Goal: Transaction & Acquisition: Purchase product/service

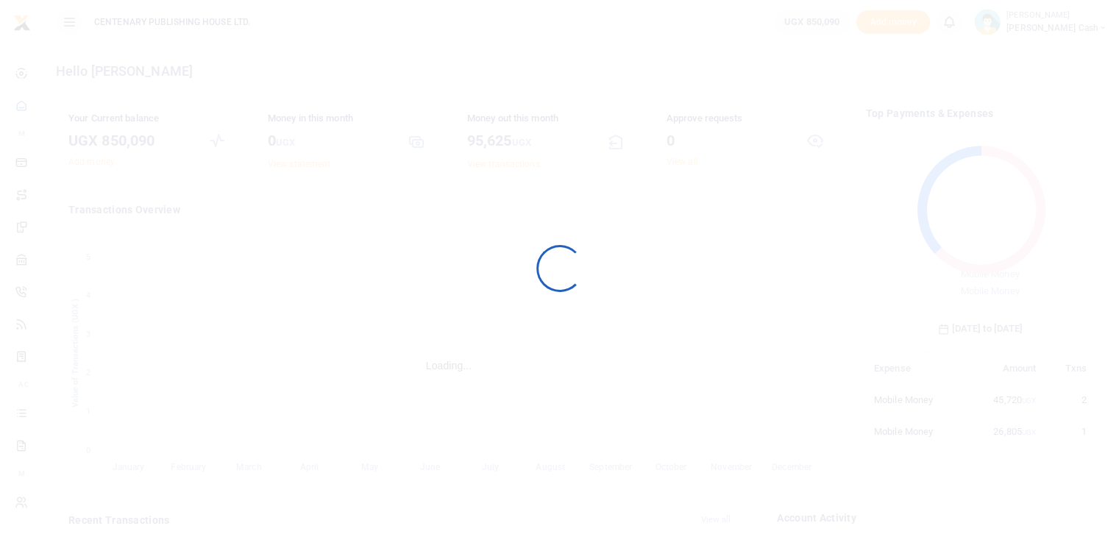
scroll to position [12, 12]
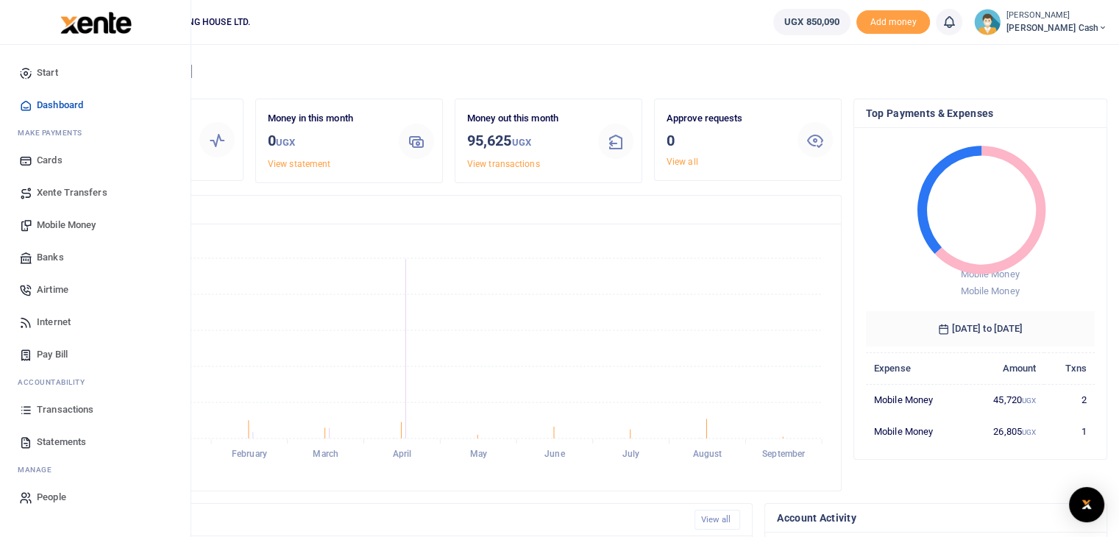
click at [79, 228] on span "Mobile Money" at bounding box center [66, 225] width 59 height 15
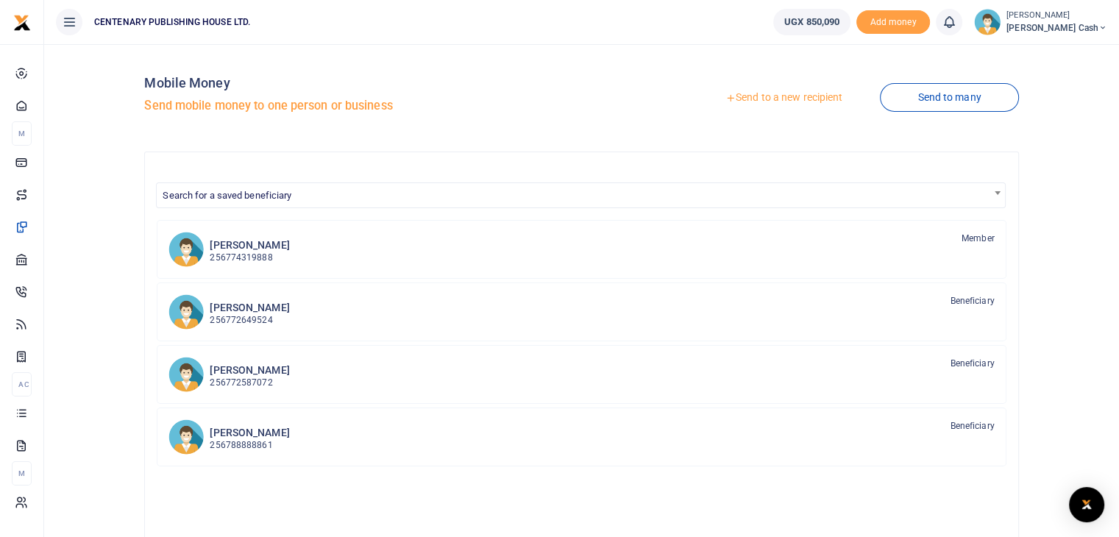
click at [215, 196] on span "Search for a saved beneficiary" at bounding box center [227, 195] width 129 height 11
type input "k"
click at [803, 96] on link "Send to a new recipient" at bounding box center [784, 98] width 192 height 26
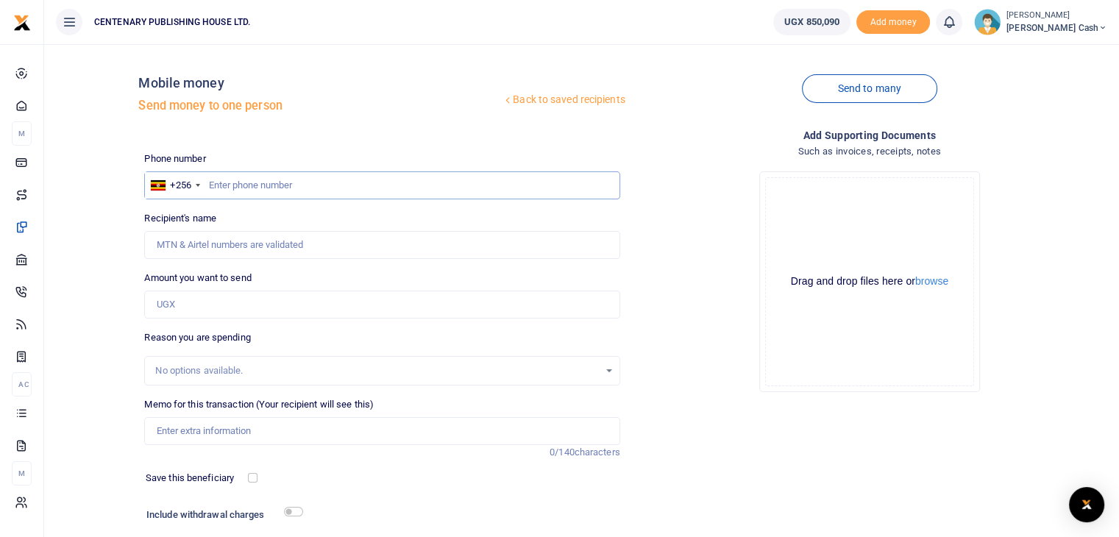
click at [208, 192] on input "text" at bounding box center [381, 185] width 475 height 28
click at [219, 184] on input "text" at bounding box center [381, 185] width 475 height 28
click at [211, 189] on input "text" at bounding box center [381, 185] width 475 height 28
click at [213, 189] on input "text" at bounding box center [381, 185] width 475 height 28
type input "762464720"
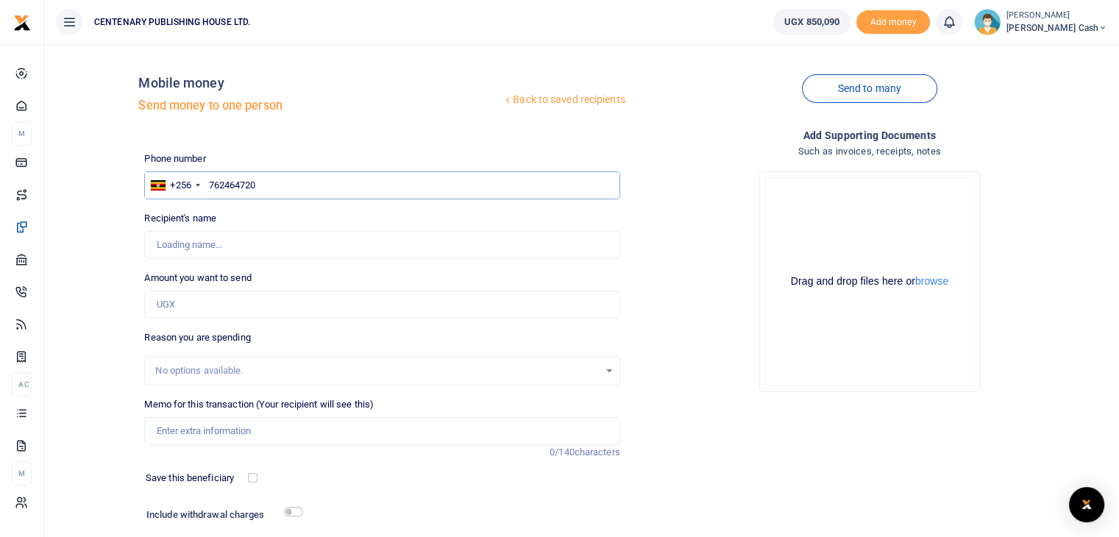
type input "Kakuru Asimwe"
type input "762464720"
click at [203, 301] on input "Amount you want to send" at bounding box center [381, 305] width 475 height 28
type input "10,000"
click at [194, 433] on input "Memo for this transaction (Your recipient will see this)" at bounding box center [381, 431] width 475 height 28
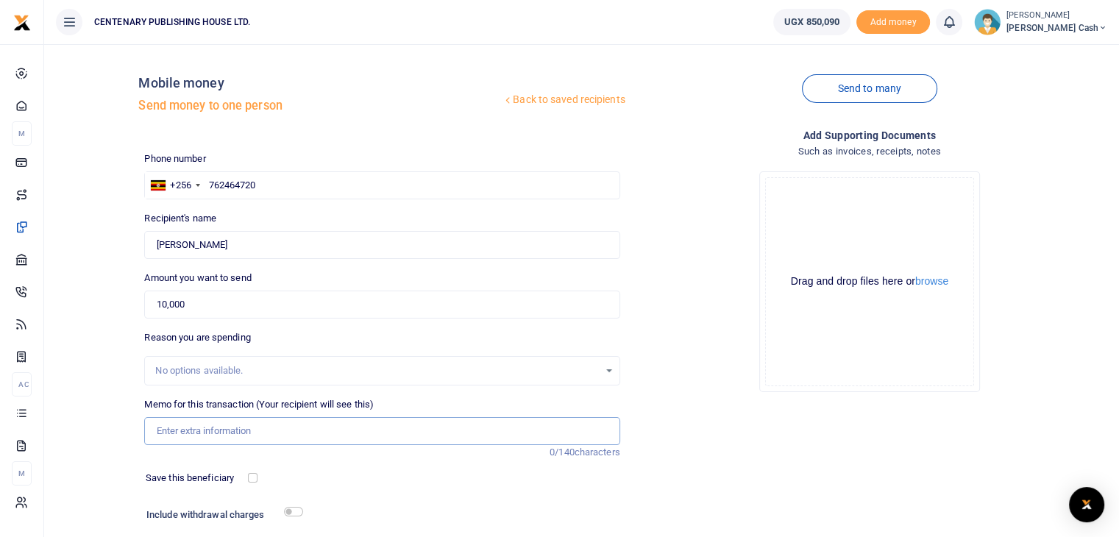
type input "Newspapers for 1 week"
click at [251, 478] on input "checkbox" at bounding box center [253, 478] width 10 height 10
checkbox input "true"
click at [292, 514] on input "checkbox" at bounding box center [293, 512] width 19 height 10
checkbox input "true"
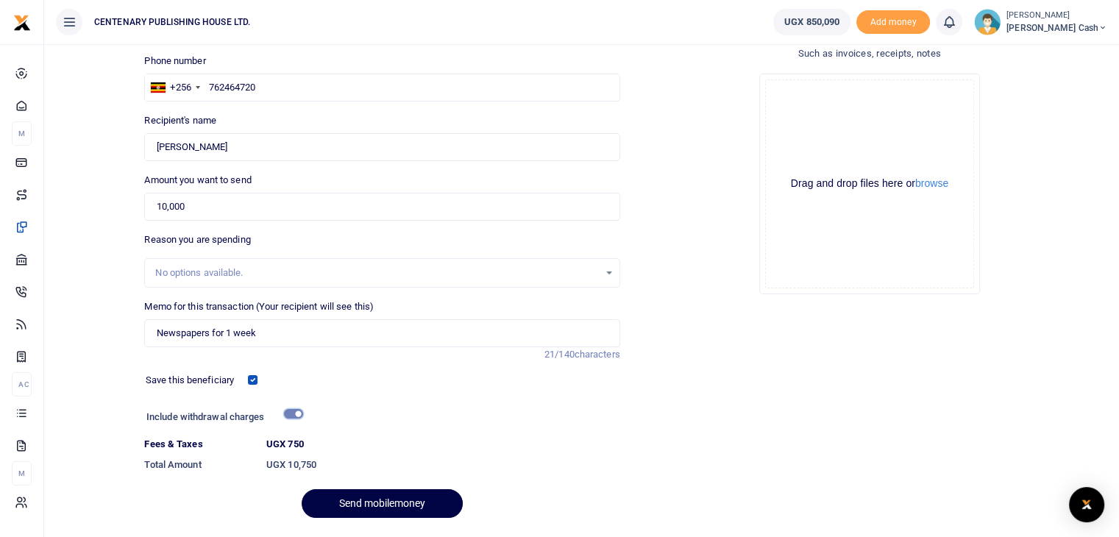
scroll to position [141, 0]
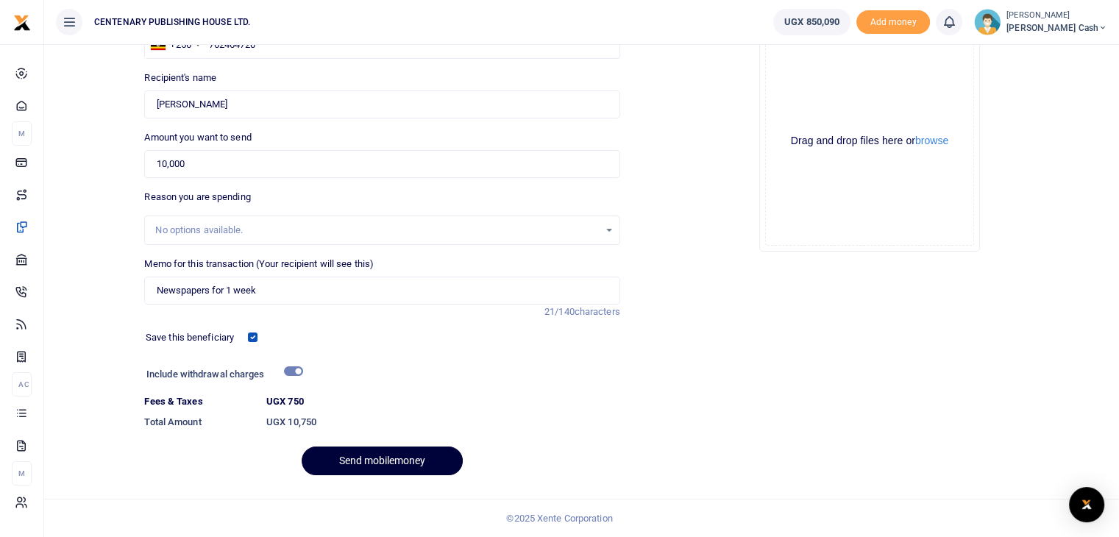
click at [439, 463] on button "Send mobilemoney" at bounding box center [382, 461] width 161 height 29
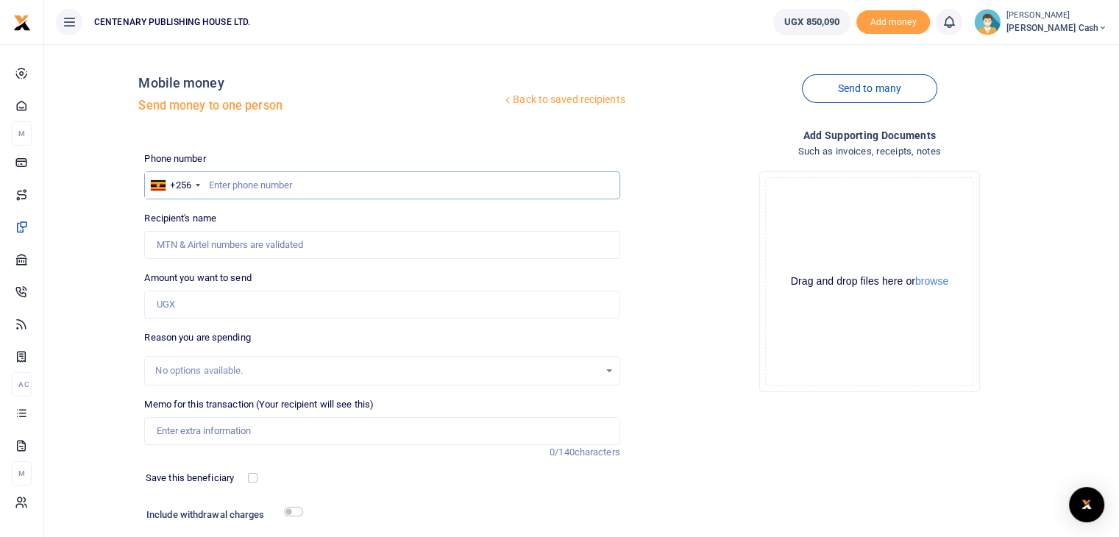
click at [251, 180] on input "text" at bounding box center [381, 185] width 475 height 28
click at [548, 102] on link "Back to saved recipients" at bounding box center [564, 100] width 124 height 26
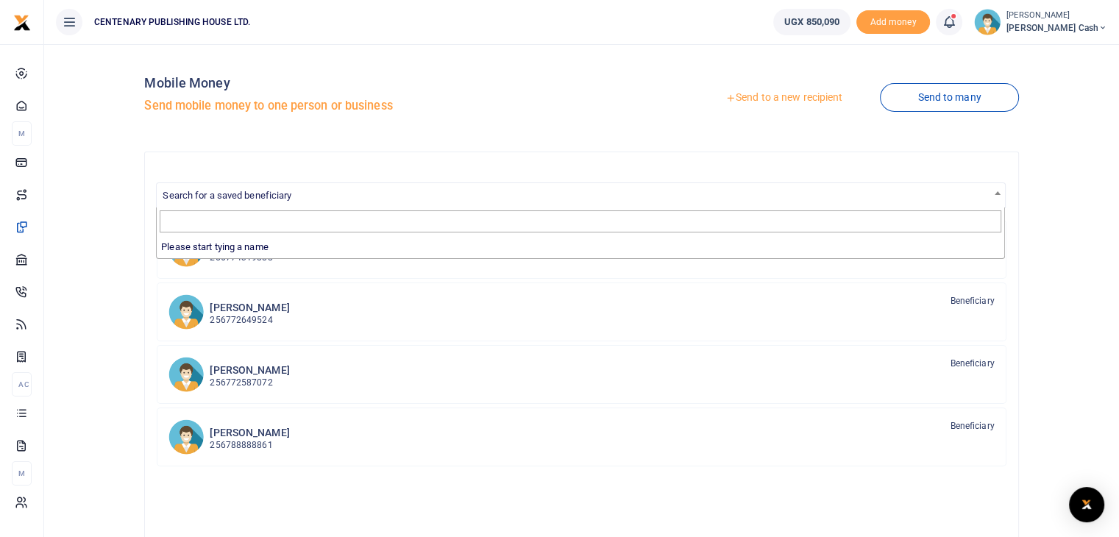
click at [269, 194] on span "Search for a saved beneficiary" at bounding box center [227, 195] width 129 height 11
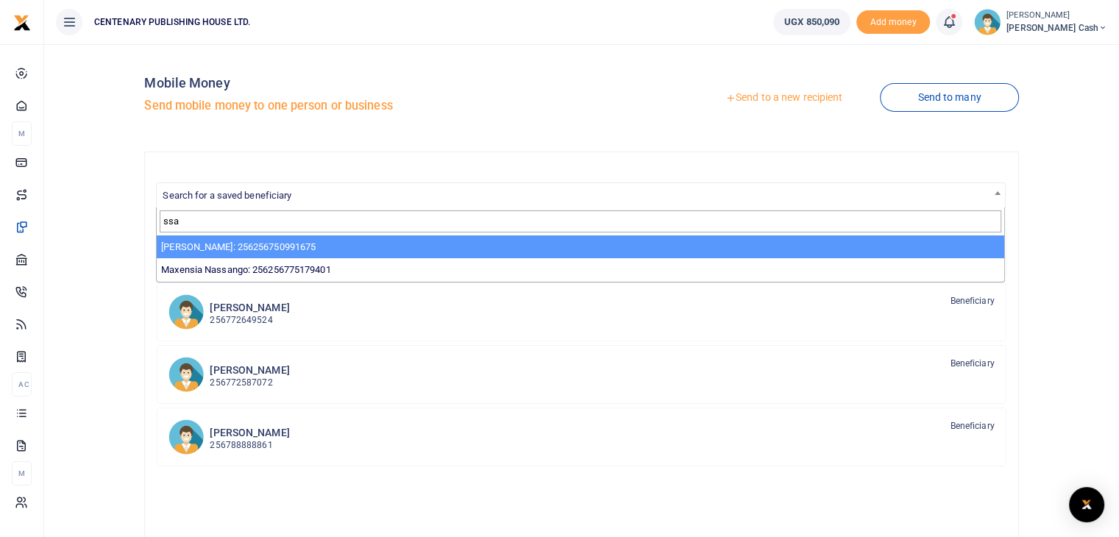
type input "ssa"
select select "3185"
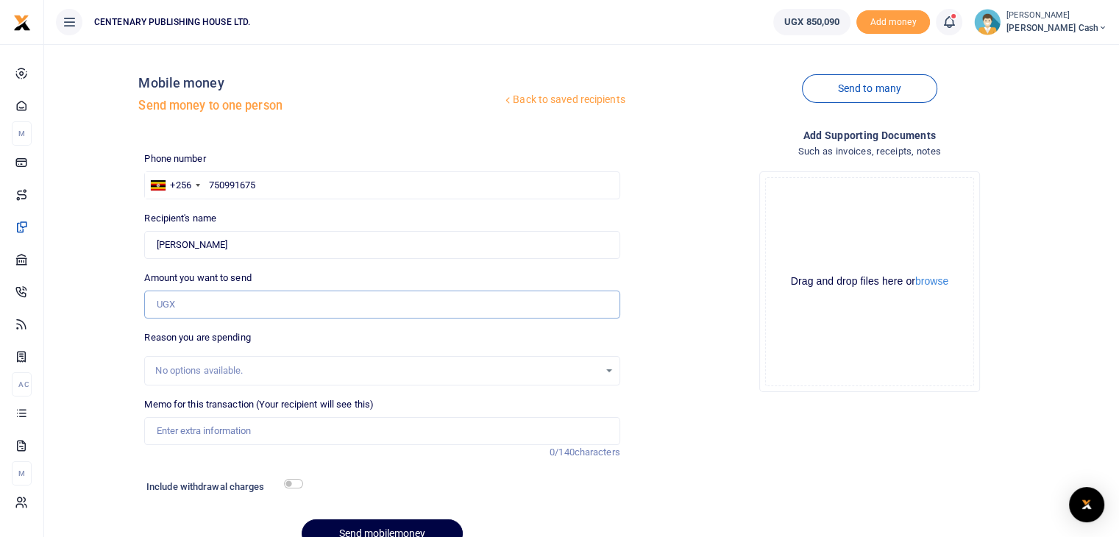
click at [245, 307] on input "Amount you want to send" at bounding box center [381, 305] width 475 height 28
type input "36,000"
click at [195, 425] on input "Memo for this transaction (Your recipient will see this)" at bounding box center [381, 431] width 475 height 28
type input "Cleaning expenses"
click at [294, 483] on input "checkbox" at bounding box center [293, 484] width 19 height 10
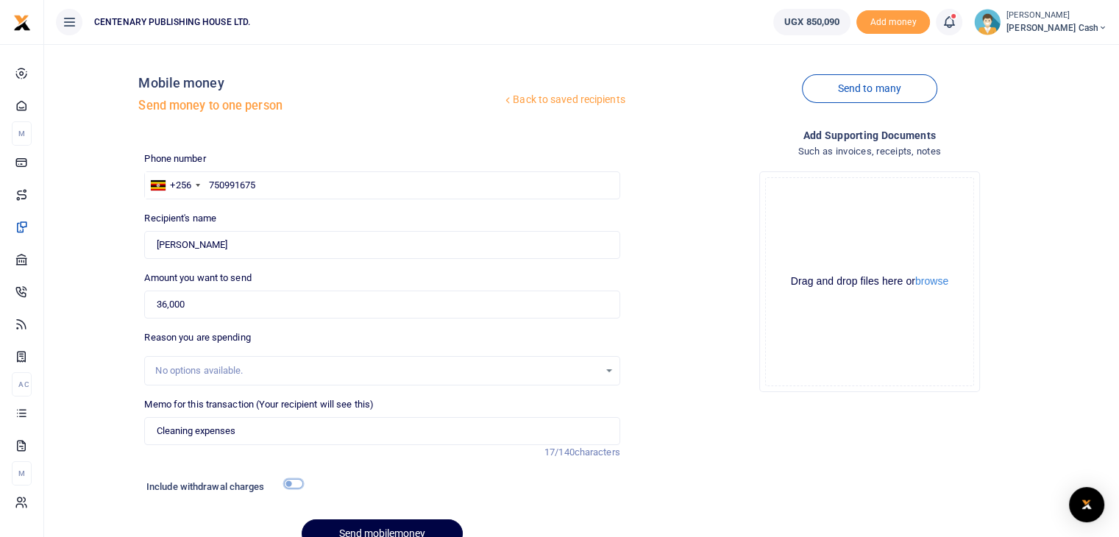
checkbox input "true"
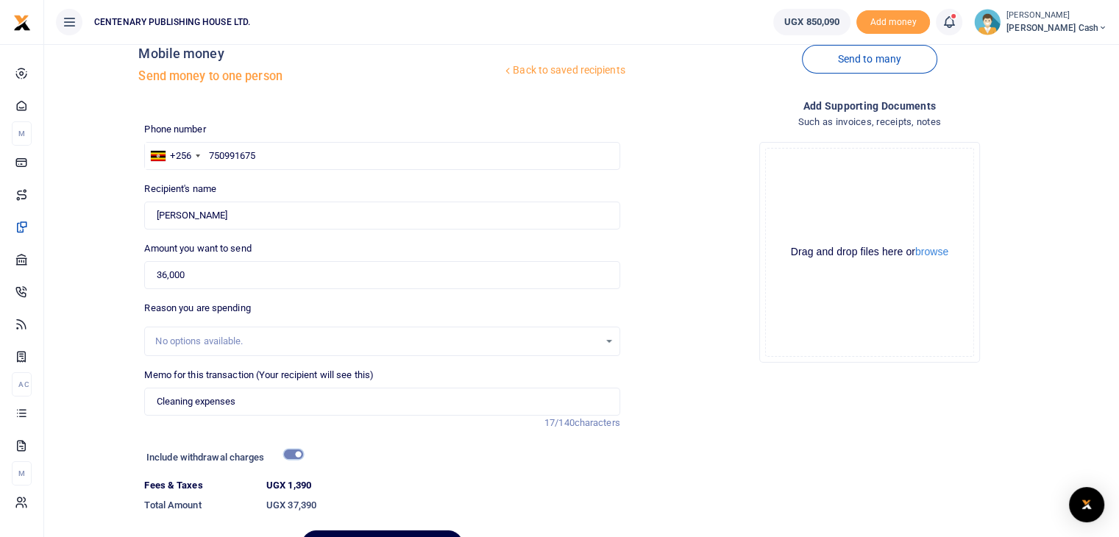
scroll to position [98, 0]
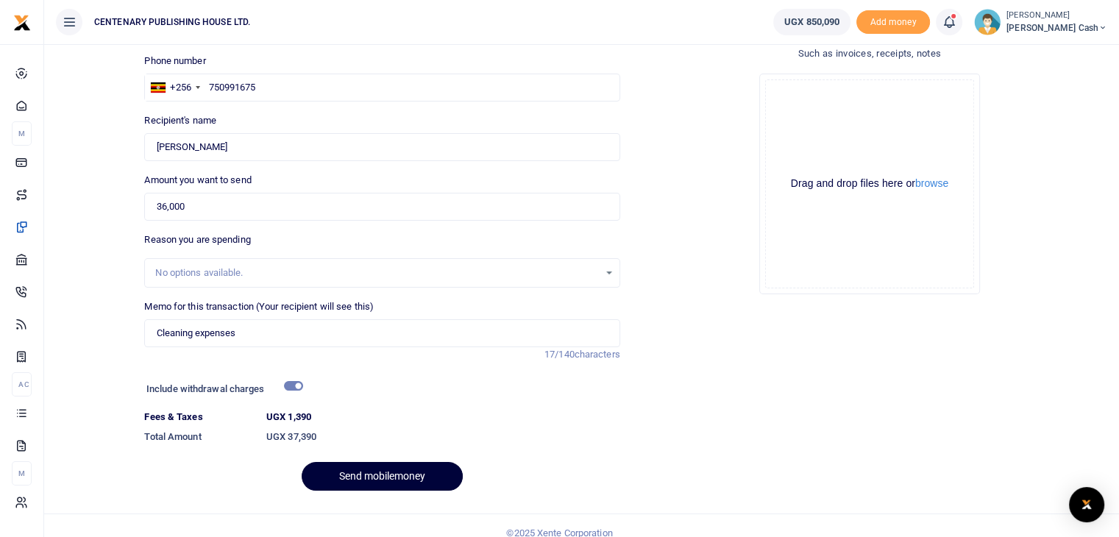
click at [365, 480] on button "Send mobilemoney" at bounding box center [382, 476] width 161 height 29
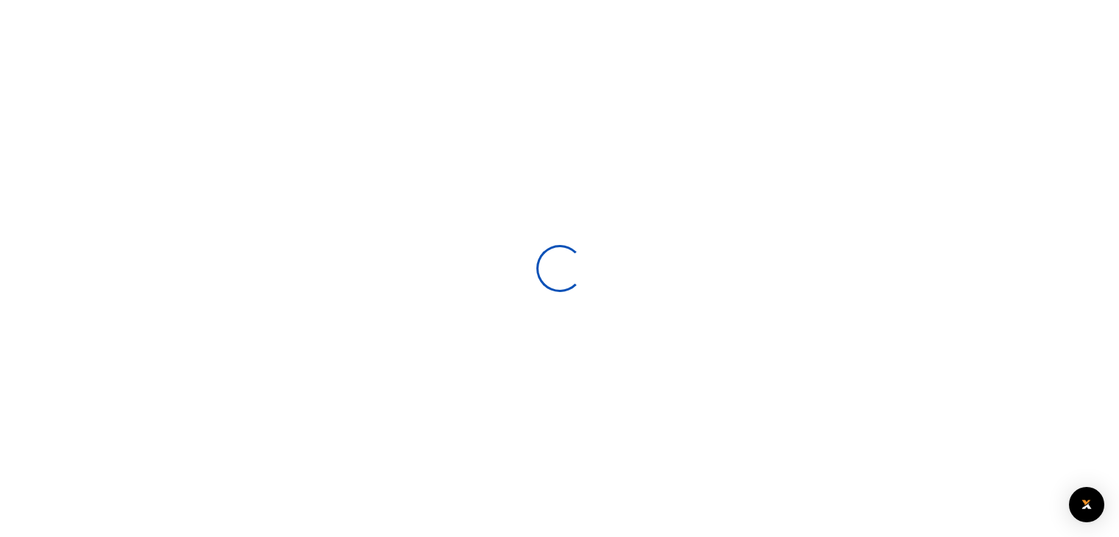
select select
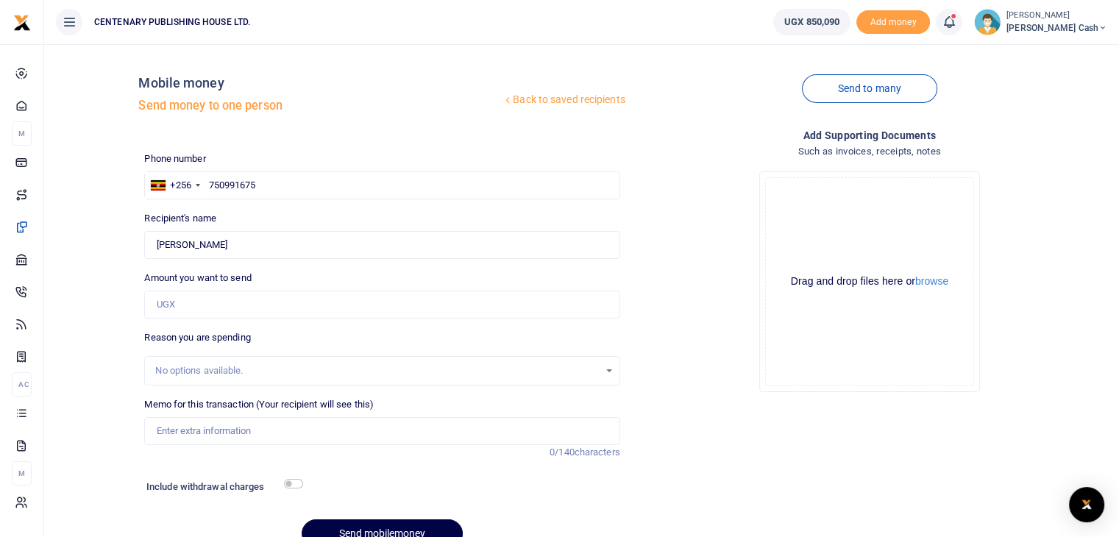
click at [561, 98] on link "Back to saved recipients" at bounding box center [564, 100] width 124 height 26
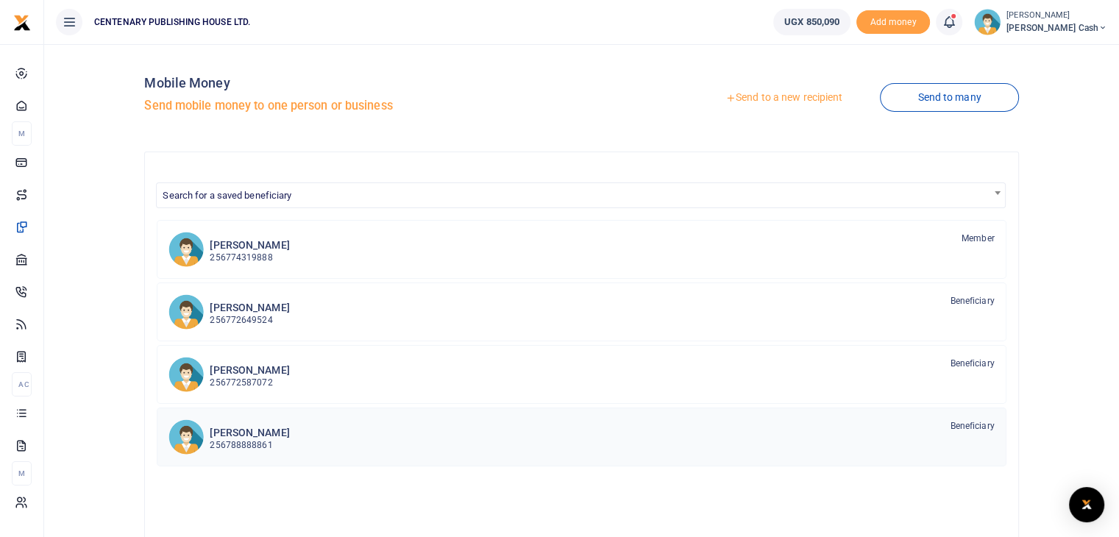
click at [266, 442] on p "256788888861" at bounding box center [249, 446] width 79 height 14
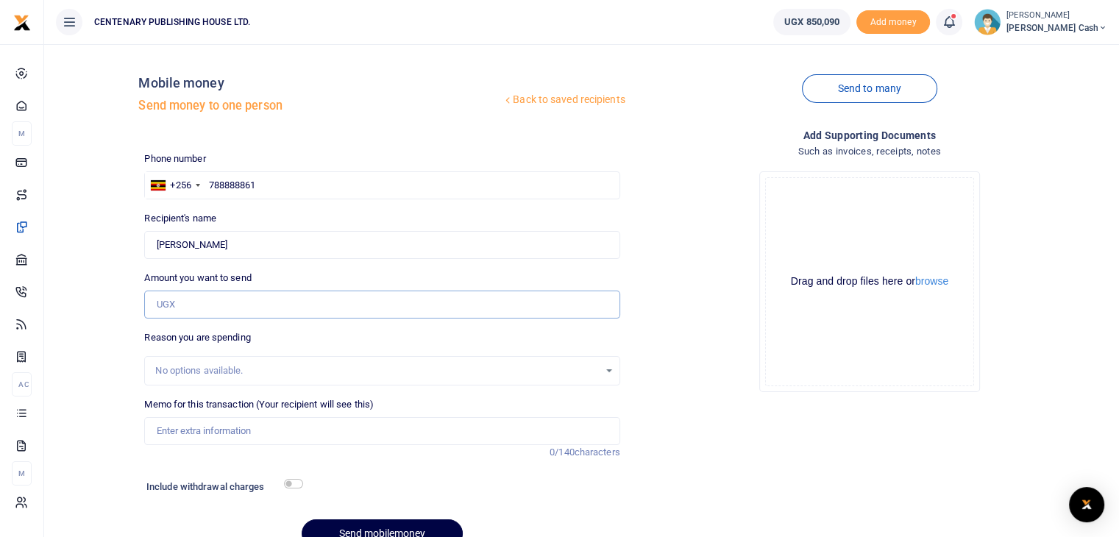
click at [181, 306] on input "Amount you want to send" at bounding box center [381, 305] width 475 height 28
type input "20,000"
click at [174, 436] on input "Memo for this transaction (Your recipient will see this)" at bounding box center [381, 431] width 475 height 28
type input "Car washing"
click at [294, 481] on input "checkbox" at bounding box center [293, 484] width 19 height 10
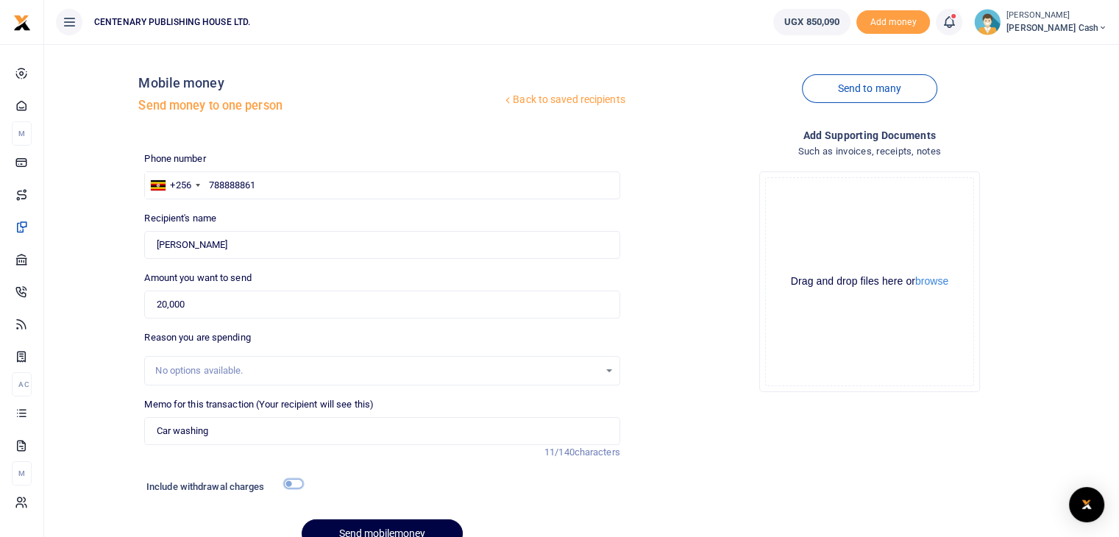
checkbox input "true"
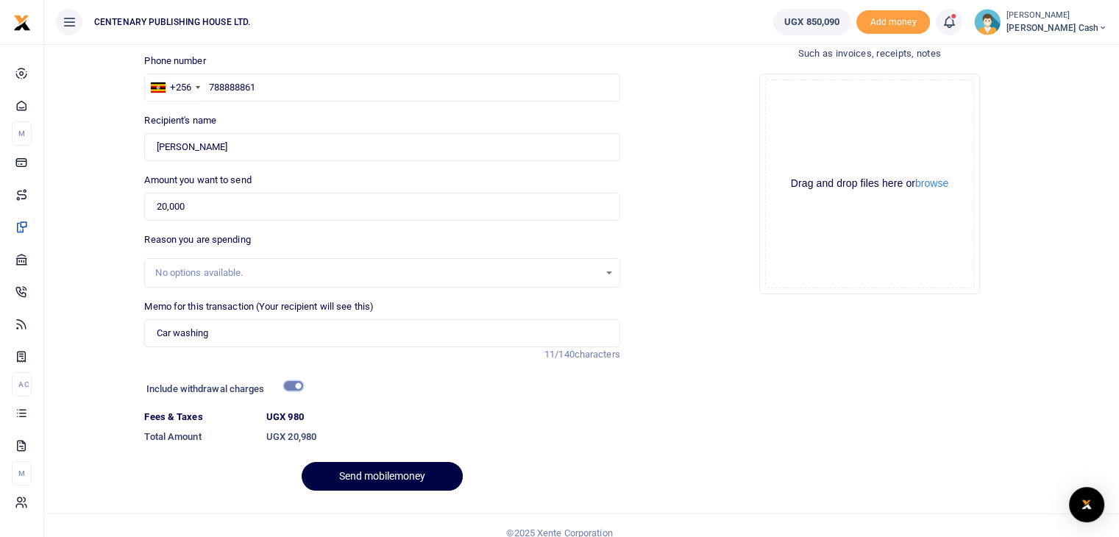
scroll to position [113, 0]
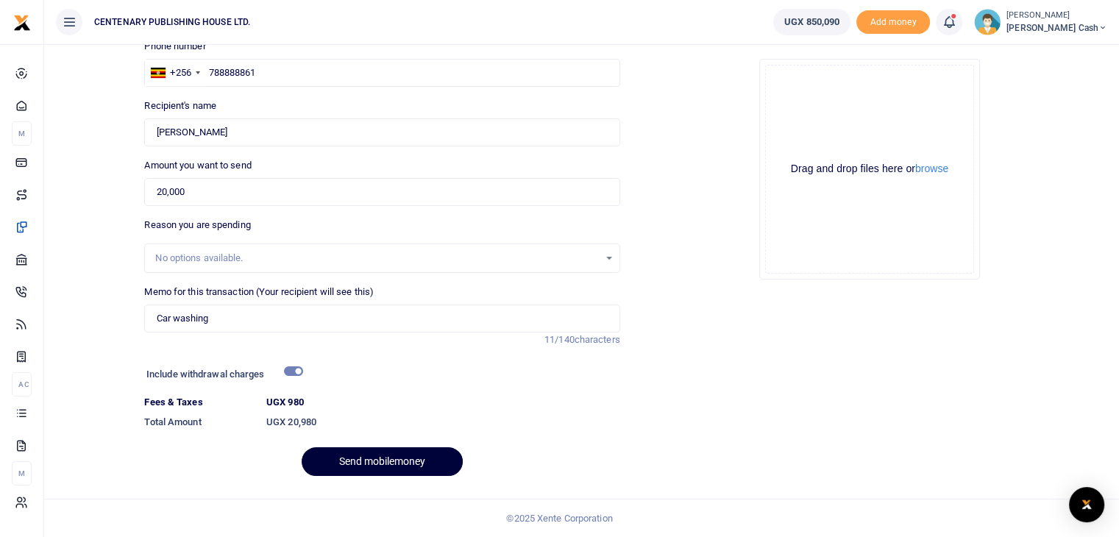
click at [406, 468] on button "Send mobilemoney" at bounding box center [382, 461] width 161 height 29
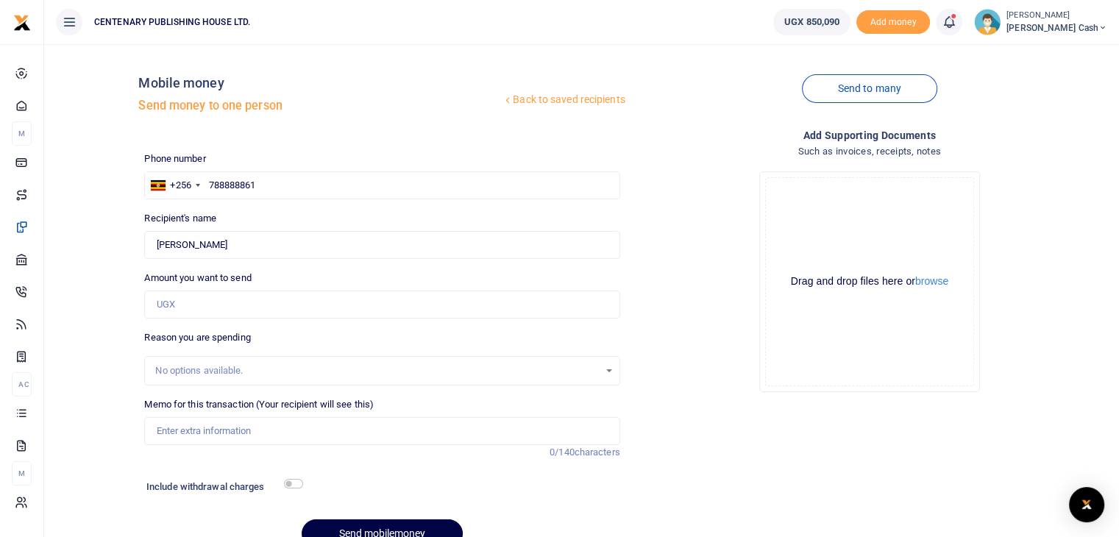
click at [581, 98] on link "Back to saved recipients" at bounding box center [564, 100] width 124 height 26
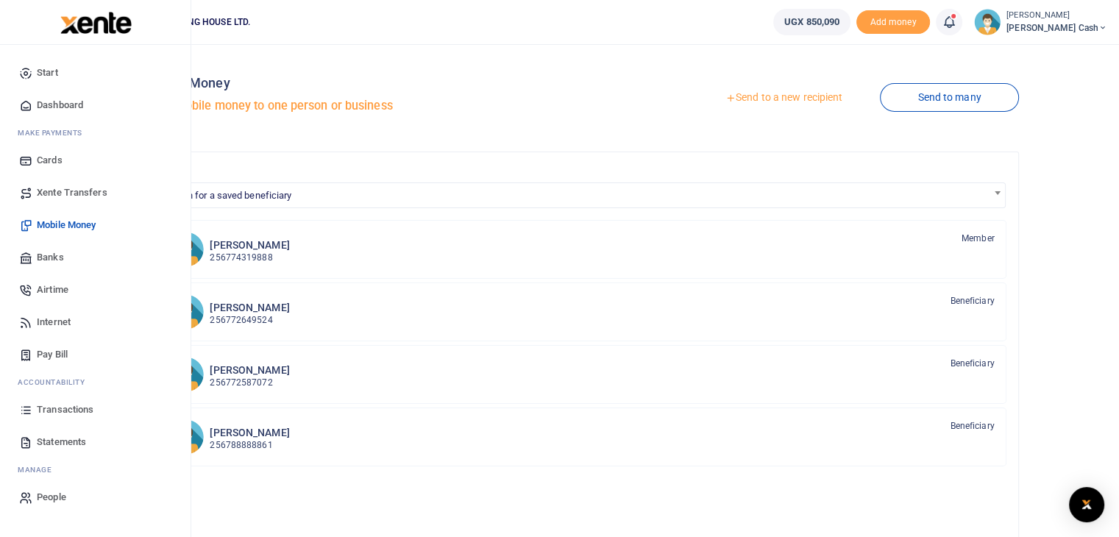
click at [51, 289] on span "Airtime" at bounding box center [53, 290] width 32 height 15
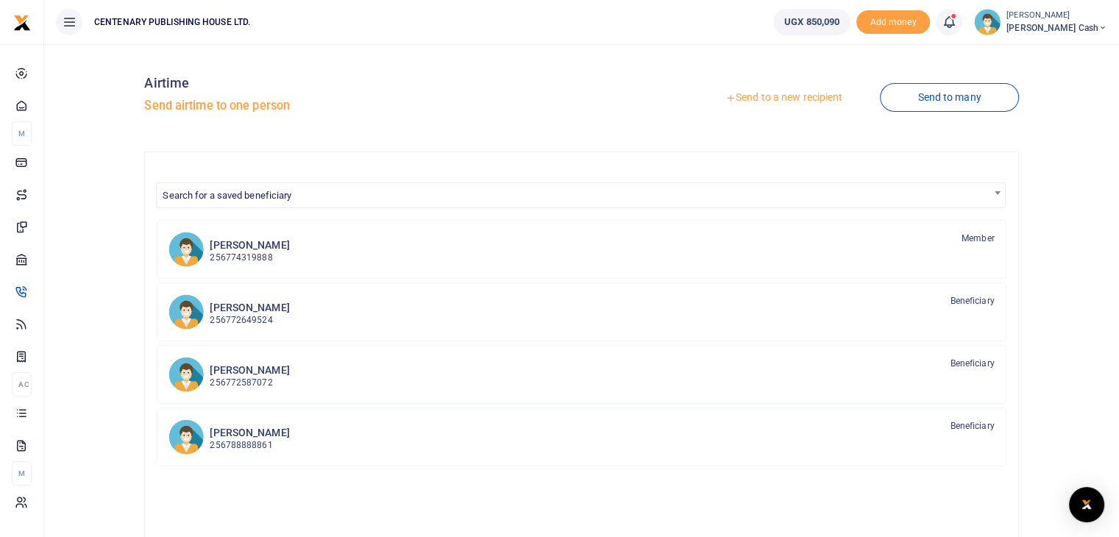
click at [305, 194] on span "Search for a saved beneficiary" at bounding box center [581, 194] width 848 height 23
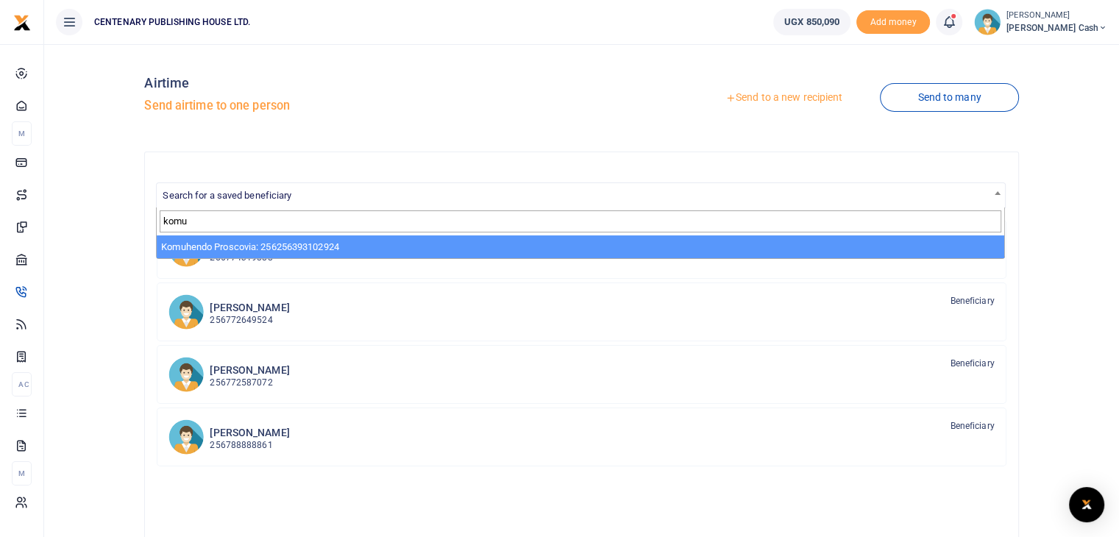
type input "komu"
select select "3480"
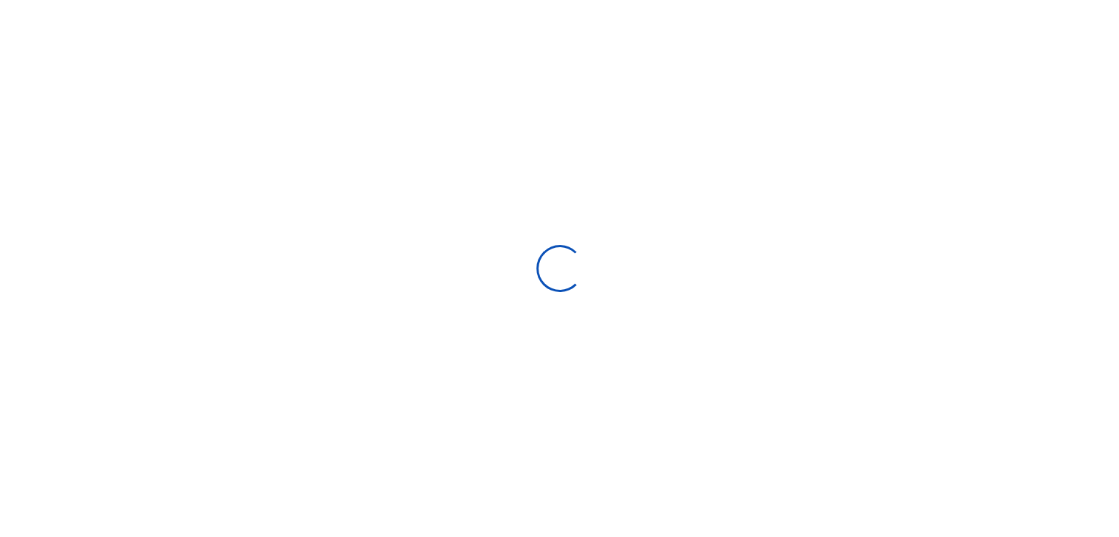
select select "Loading categories"
select select
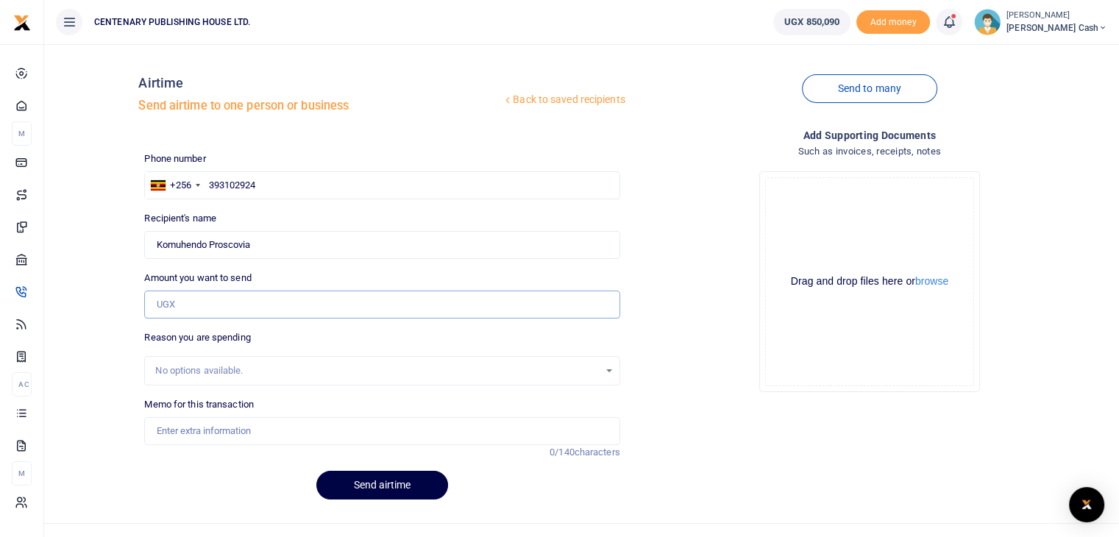
click at [200, 302] on input "Amount you want to send" at bounding box center [381, 305] width 475 height 28
type input "5,000"
click at [165, 434] on input "Memo for this transaction" at bounding box center [381, 431] width 475 height 28
type input "Office airtime"
click at [424, 486] on button "Send airtime" at bounding box center [382, 485] width 132 height 29
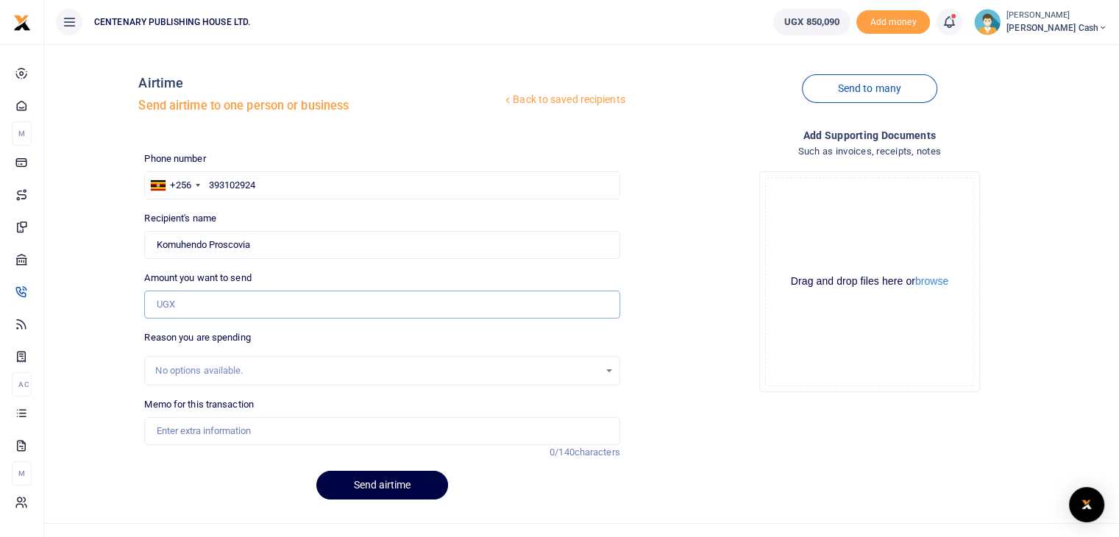
click at [222, 300] on input "Amount you want to send" at bounding box center [381, 305] width 475 height 28
click at [309, 211] on div "Recipient's name Komuhendo Proscovia Name is required." at bounding box center [381, 235] width 475 height 48
click at [614, 104] on link "Back to saved recipients" at bounding box center [564, 100] width 124 height 26
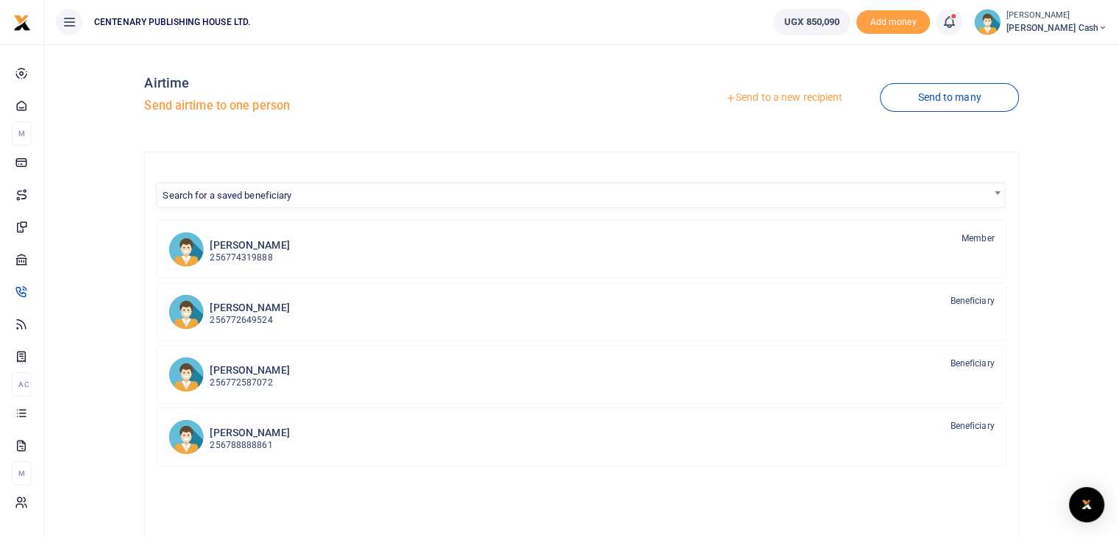
click at [801, 100] on link "Send to a new recipient" at bounding box center [784, 98] width 192 height 26
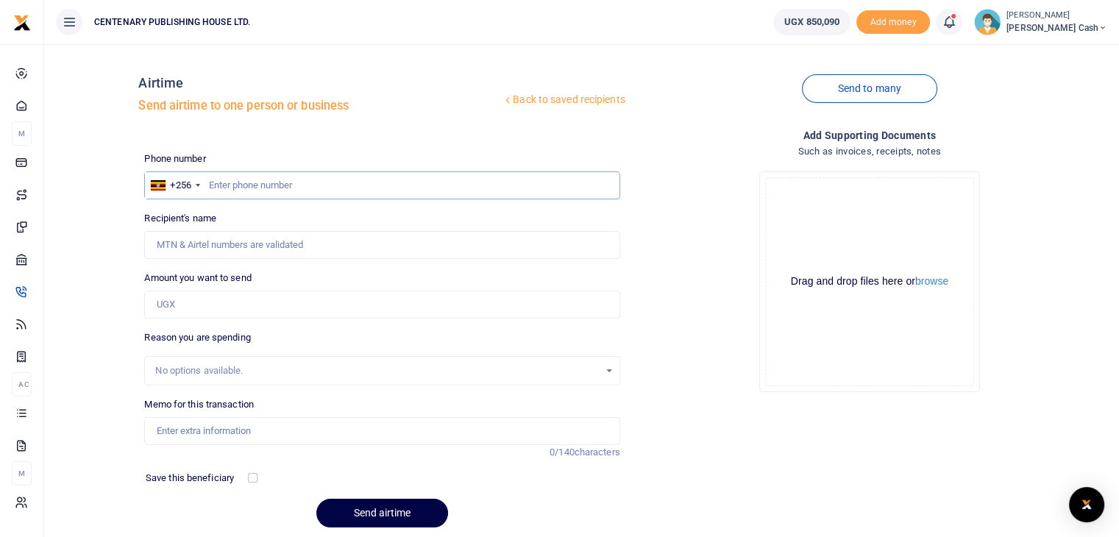
click at [210, 186] on input "text" at bounding box center [381, 185] width 475 height 28
type input "703396908"
type input "Peninah Nankya"
type input "703396908"
click at [196, 302] on input "Amount you want to send" at bounding box center [381, 305] width 475 height 28
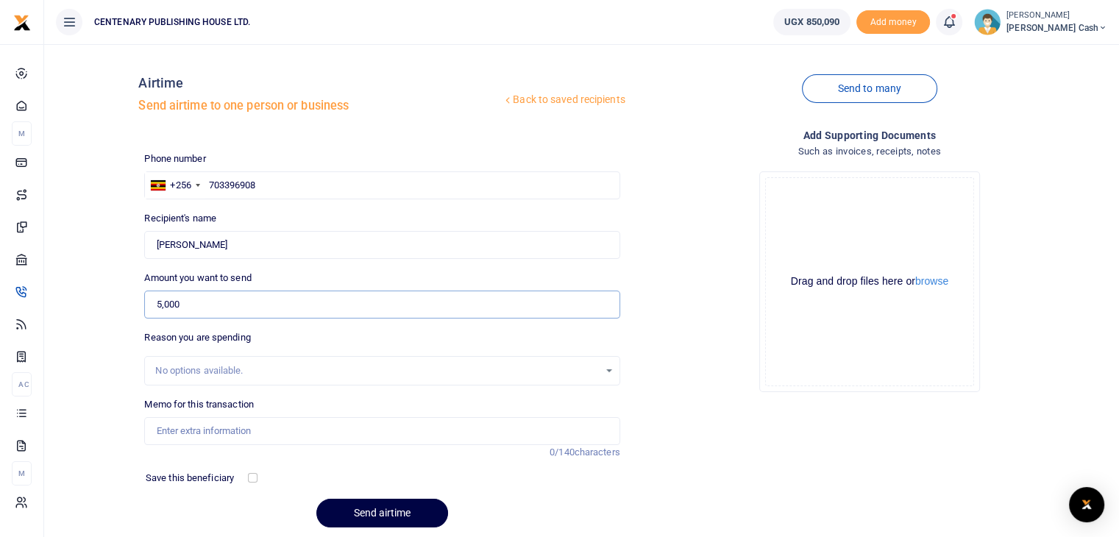
type input "5,000"
click at [173, 428] on input "Memo for this transaction" at bounding box center [381, 431] width 475 height 28
click at [273, 433] on input "Transport to and fro churchhouse" at bounding box center [381, 431] width 475 height 28
click at [333, 441] on input "Transport to and fro church house" at bounding box center [381, 431] width 475 height 28
type input "Transport to and fro church house"
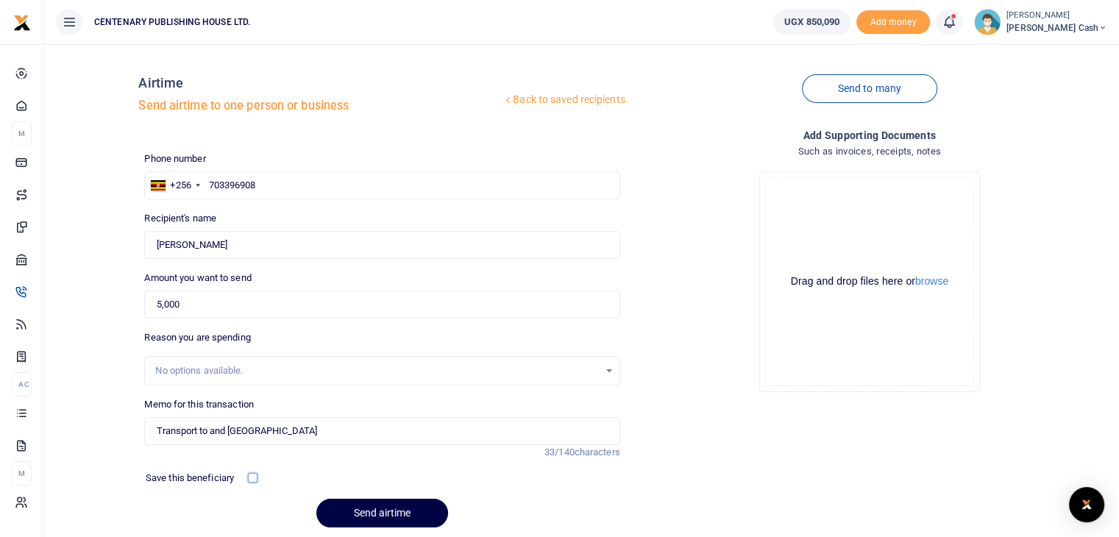
click at [252, 477] on input "checkbox" at bounding box center [253, 478] width 10 height 10
checkbox input "true"
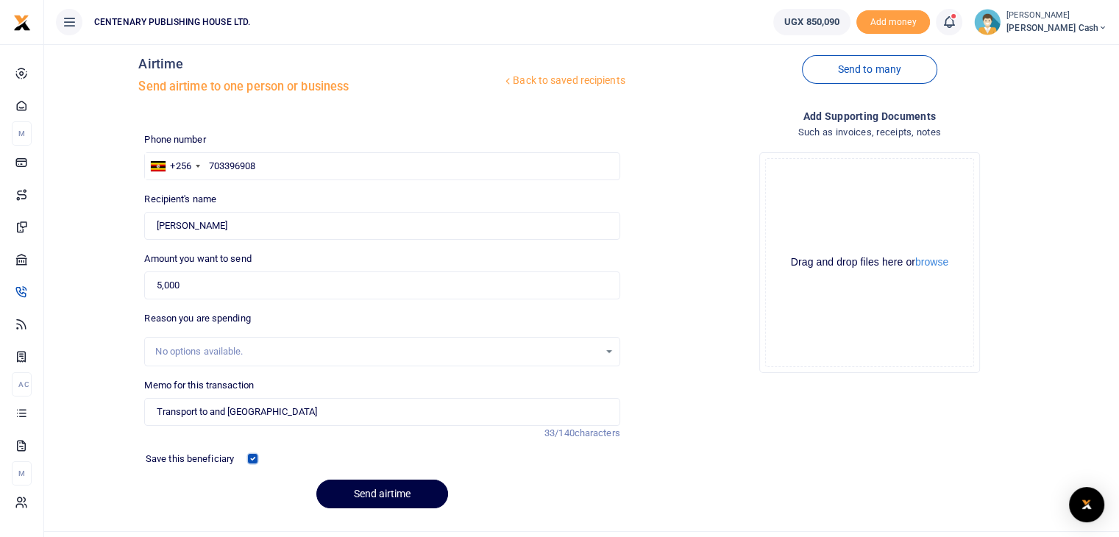
scroll to position [52, 0]
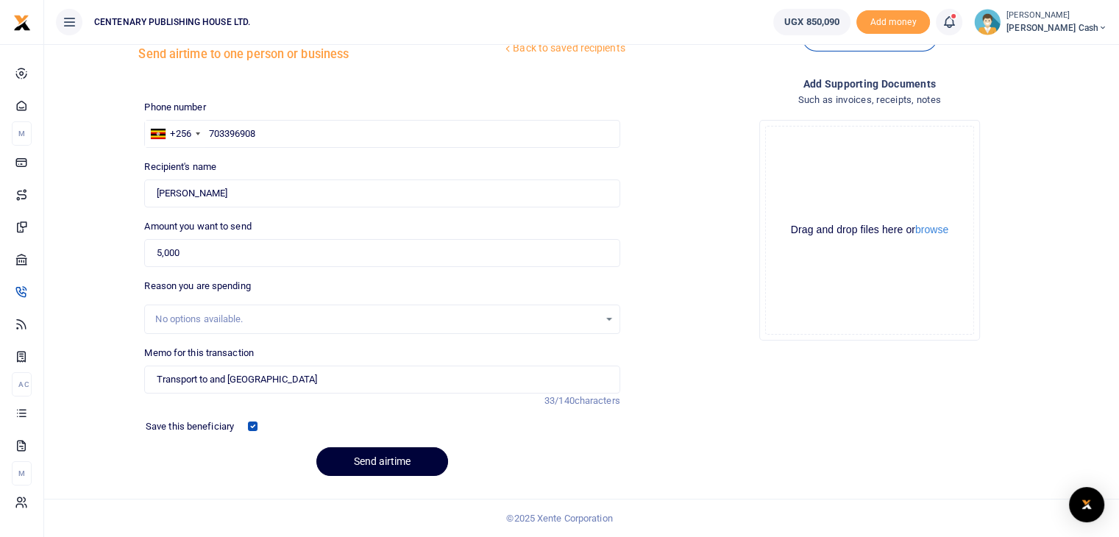
click at [414, 464] on button "Send airtime" at bounding box center [382, 461] width 132 height 29
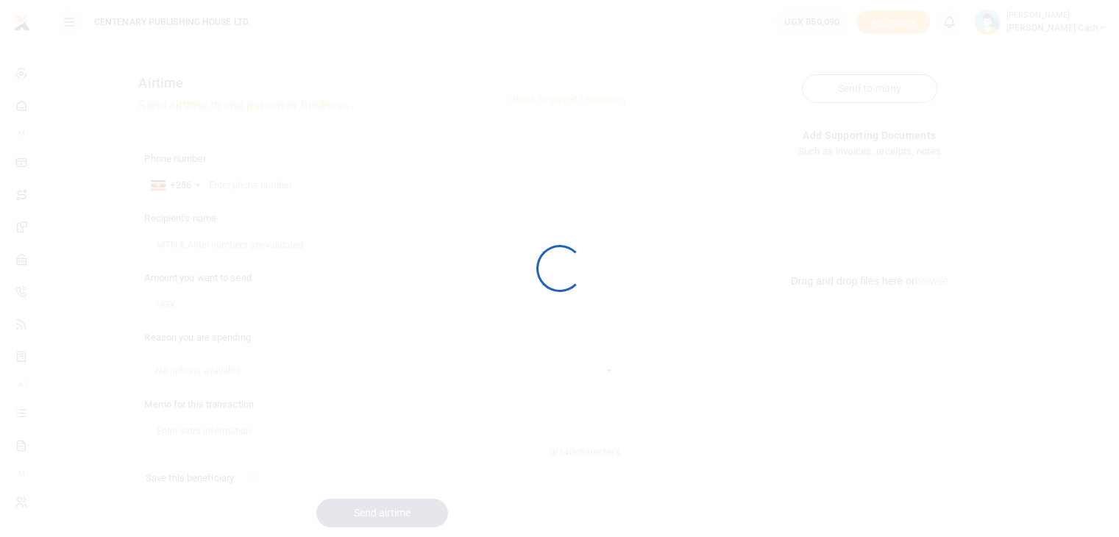
scroll to position [52, 0]
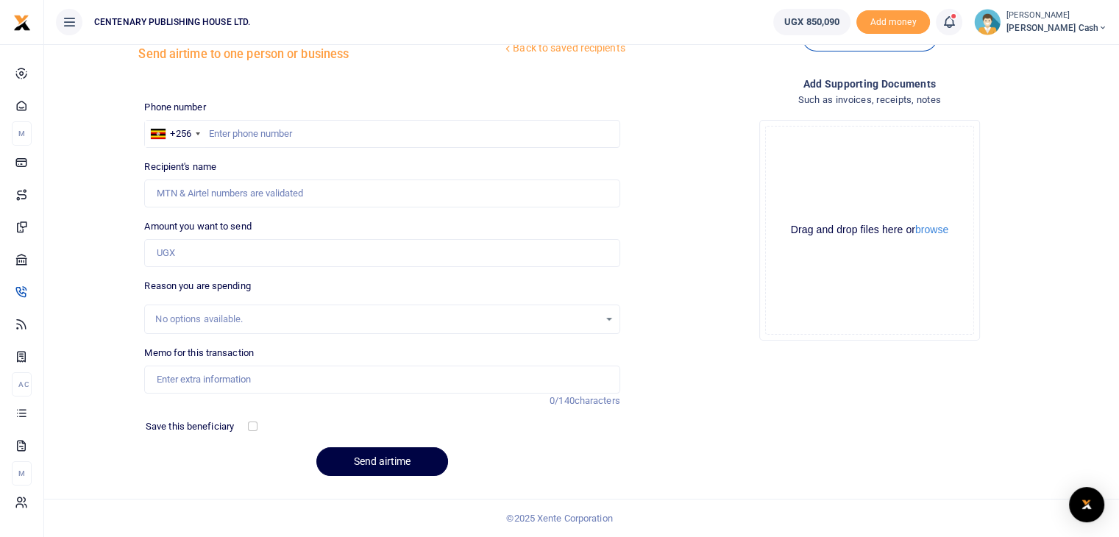
click at [957, 22] on span at bounding box center [957, 22] width 0 height 0
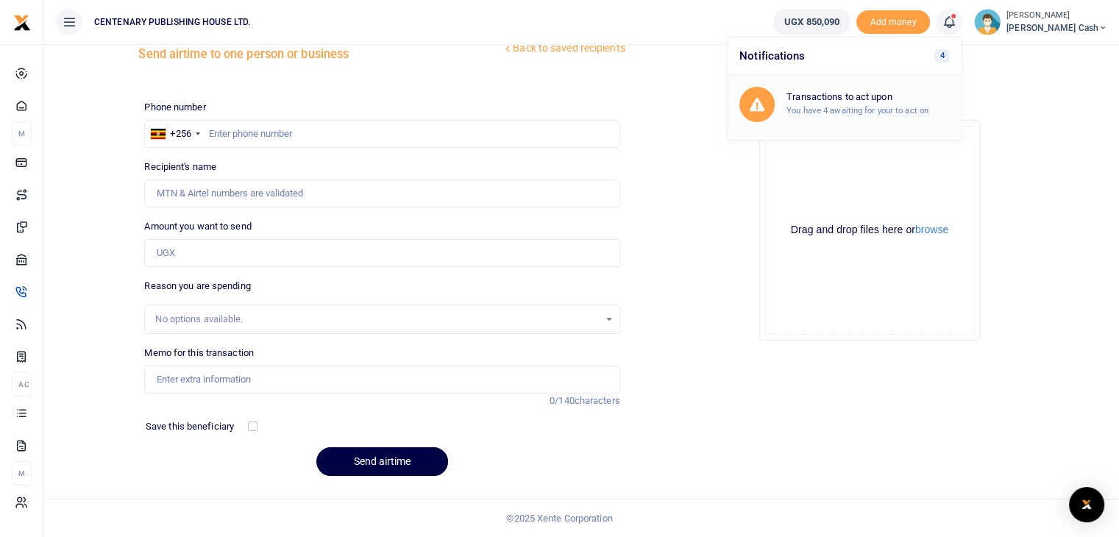
click at [912, 105] on small "You have 4 awaiting for your to act on" at bounding box center [858, 110] width 142 height 10
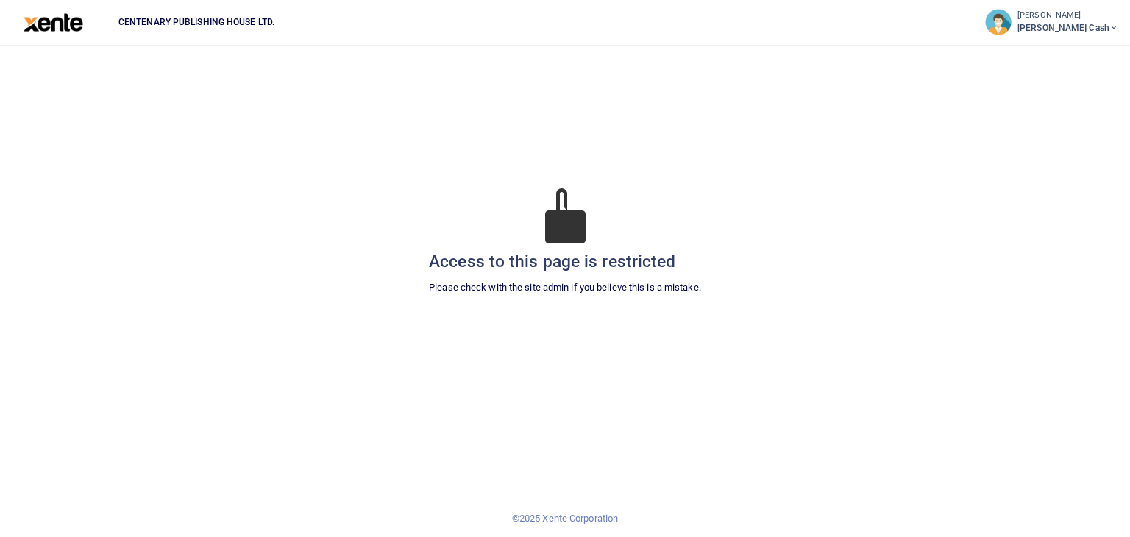
click at [1082, 32] on span "[PERSON_NAME] Cash" at bounding box center [1068, 27] width 101 height 13
click at [41, 26] on img at bounding box center [54, 22] width 60 height 18
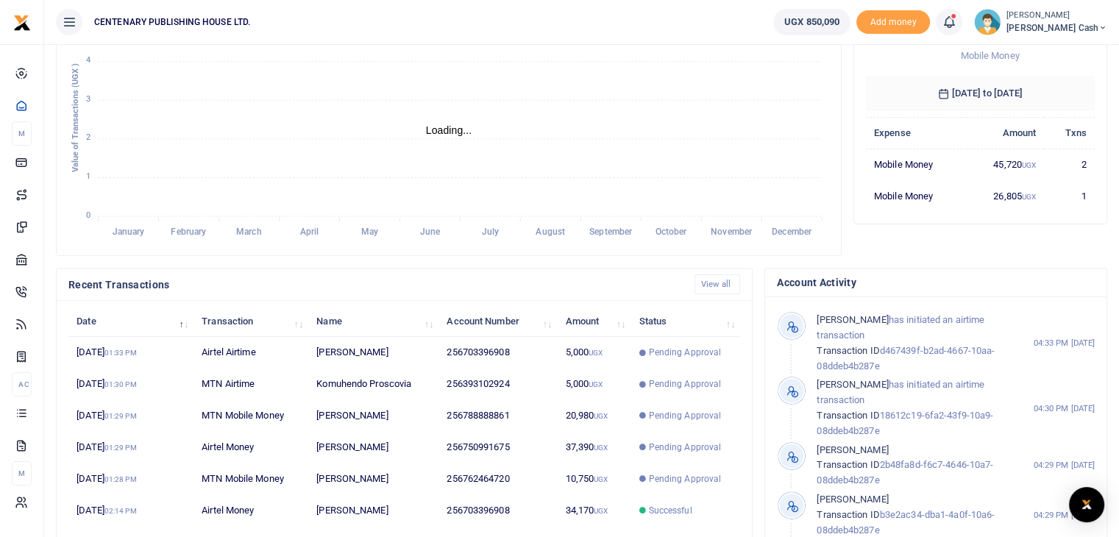
scroll to position [255, 0]
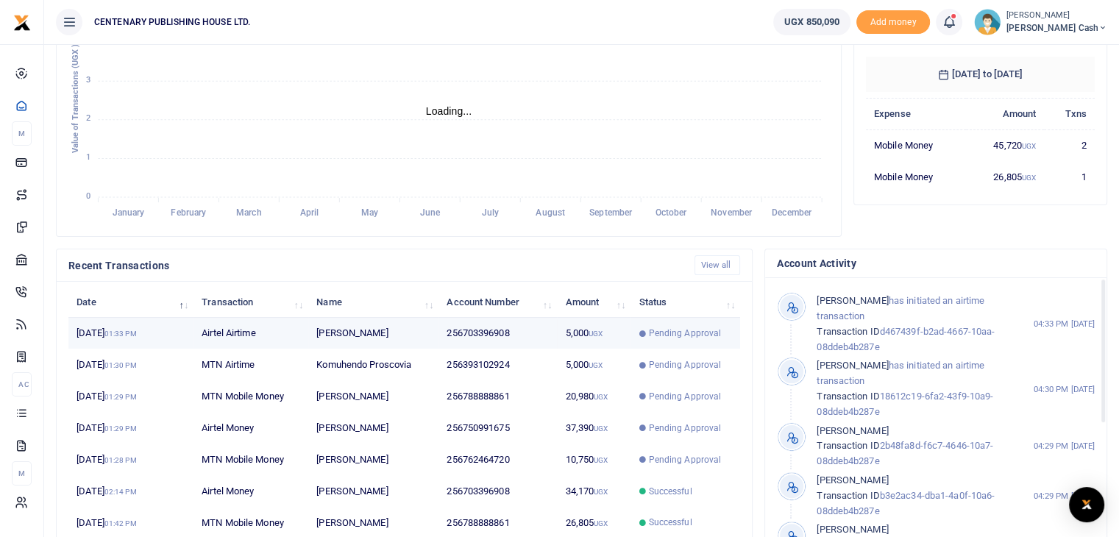
click at [645, 330] on span "Pending Approval" at bounding box center [685, 333] width 93 height 13
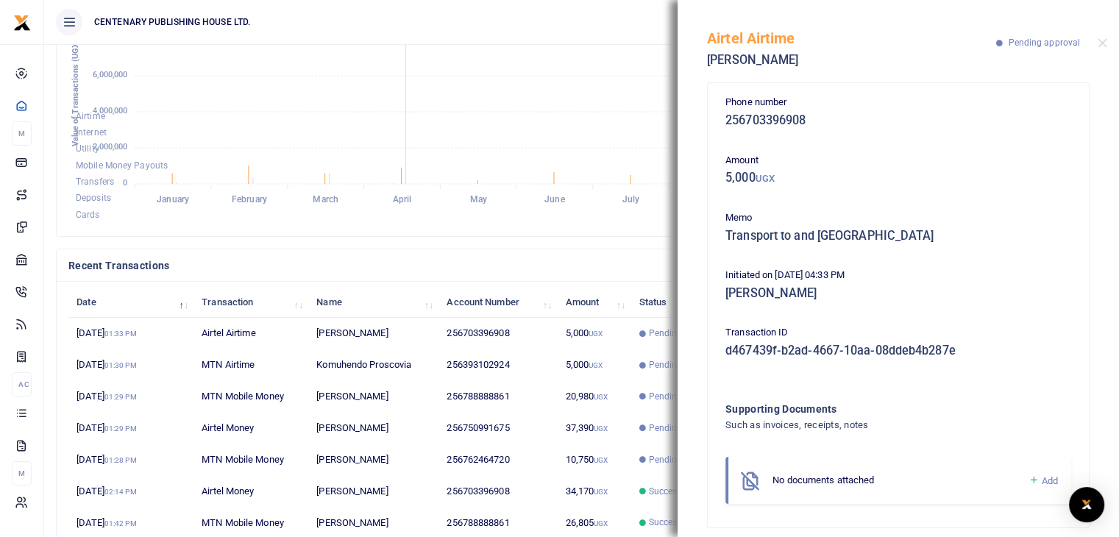
scroll to position [0, 0]
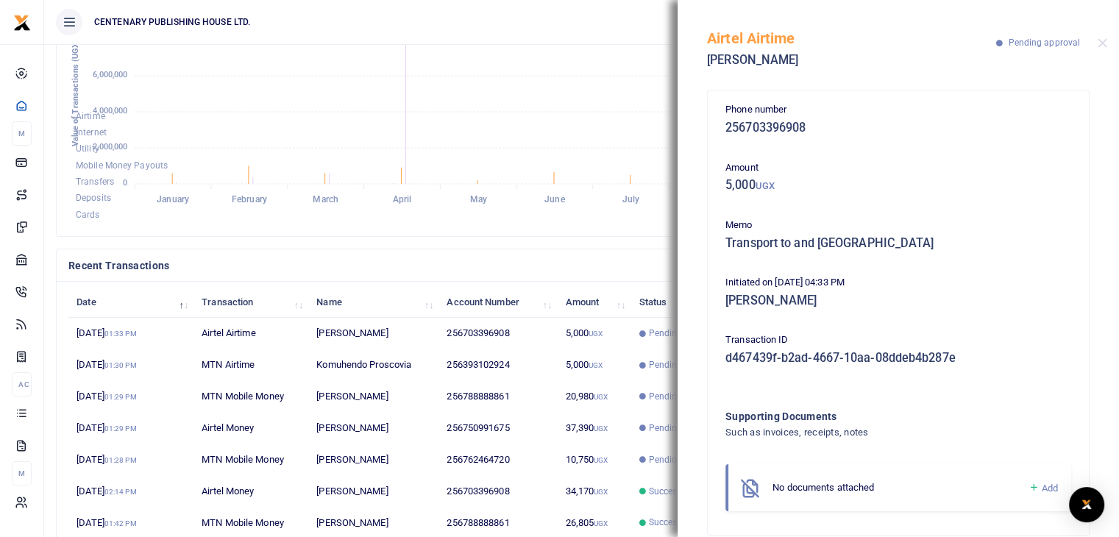
click at [653, 252] on div "Recent Transactions View all" at bounding box center [404, 265] width 695 height 32
click at [652, 29] on ul "CENTENARY PUBLISHING HOUSE LTD." at bounding box center [403, 22] width 718 height 44
click at [380, 329] on td "[PERSON_NAME]" at bounding box center [373, 334] width 130 height 32
click at [1105, 43] on button "Close" at bounding box center [1103, 43] width 10 height 10
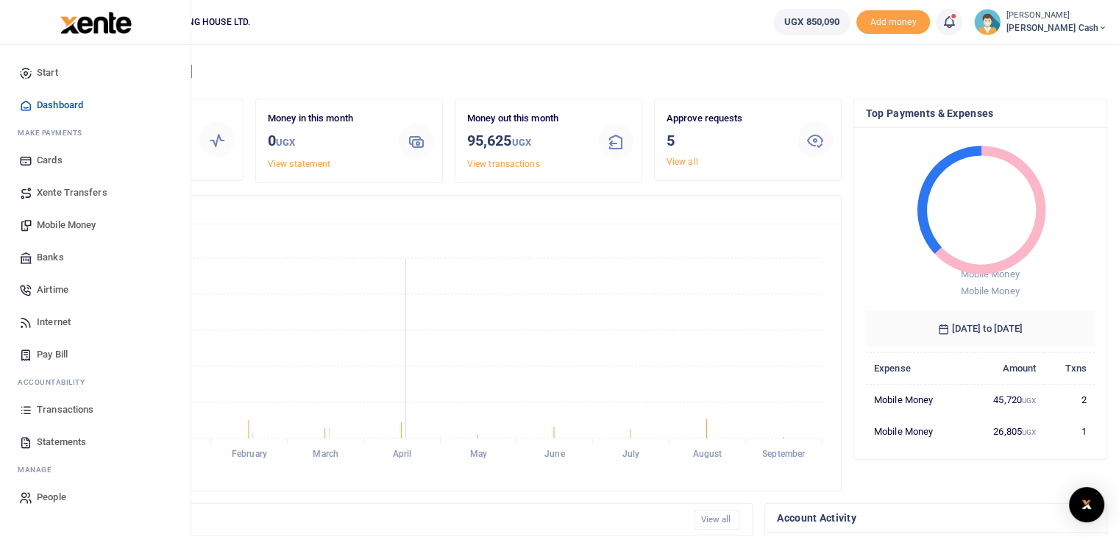
click at [67, 224] on span "Mobile Money" at bounding box center [66, 225] width 59 height 15
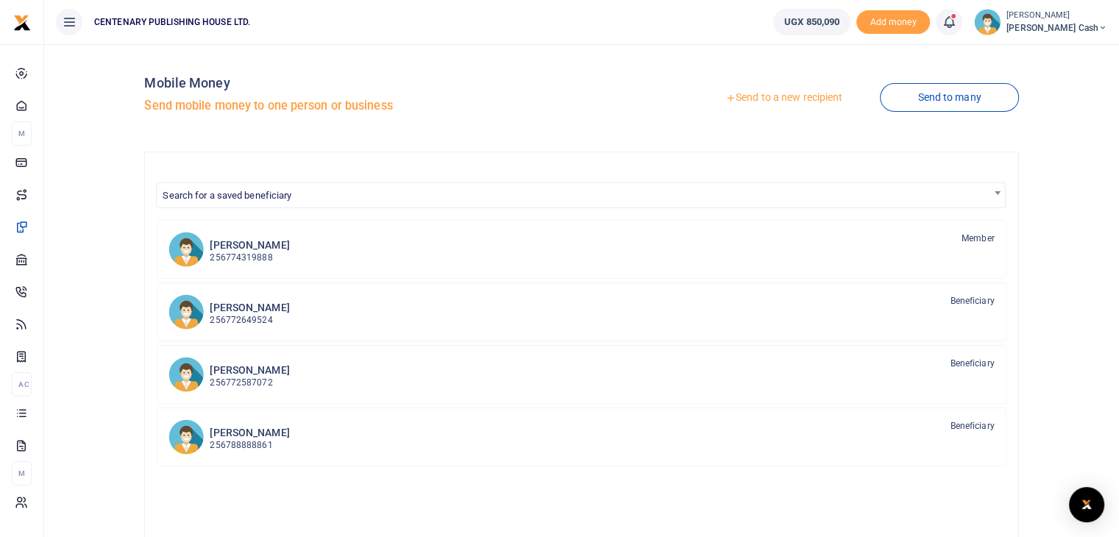
click at [796, 98] on link "Send to a new recipient" at bounding box center [784, 98] width 192 height 26
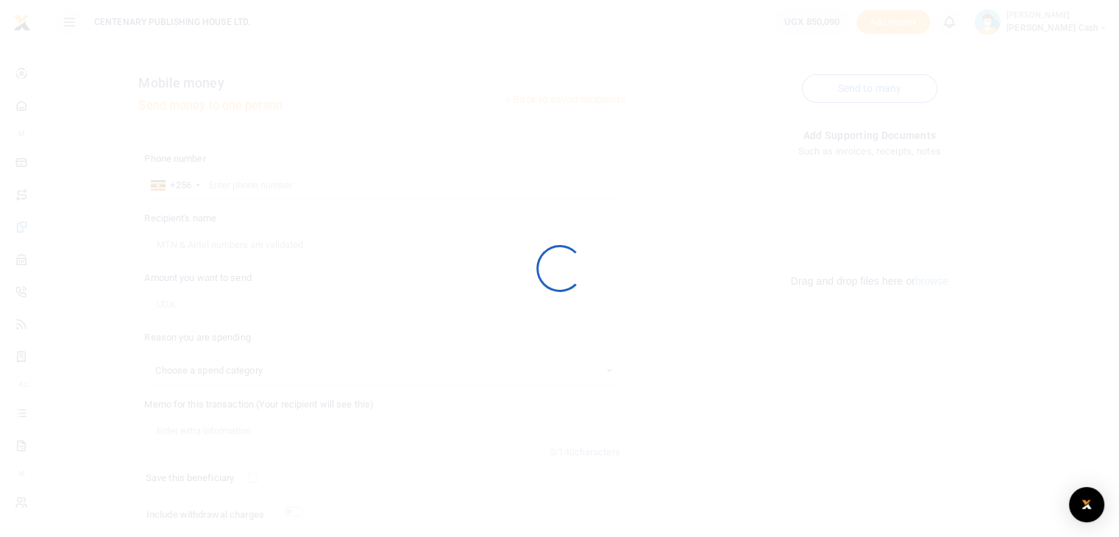
select select
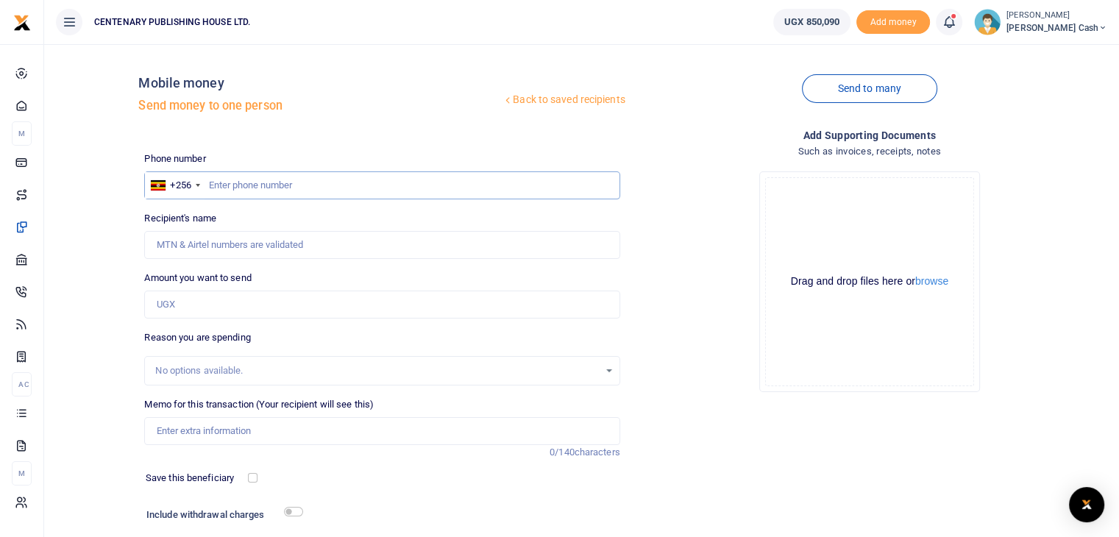
click at [214, 179] on input "text" at bounding box center [381, 185] width 475 height 28
type input "703396908"
type input "Peninah Nankya"
type input "703396908"
click at [228, 310] on input "Amount you want to send" at bounding box center [381, 305] width 475 height 28
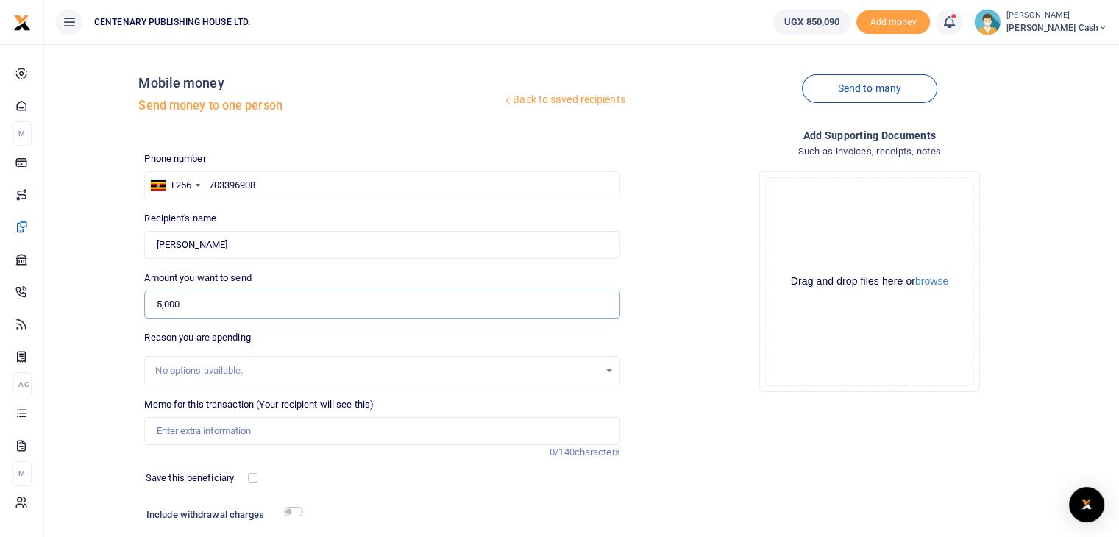
type input "5,000"
click at [171, 431] on input "Memo for this transaction (Your recipient will see this)" at bounding box center [381, 431] width 475 height 28
type input "Transport to and fro Church House"
click at [191, 486] on div "Save this beneficiary" at bounding box center [375, 479] width 487 height 16
click at [253, 481] on input "checkbox" at bounding box center [253, 478] width 10 height 10
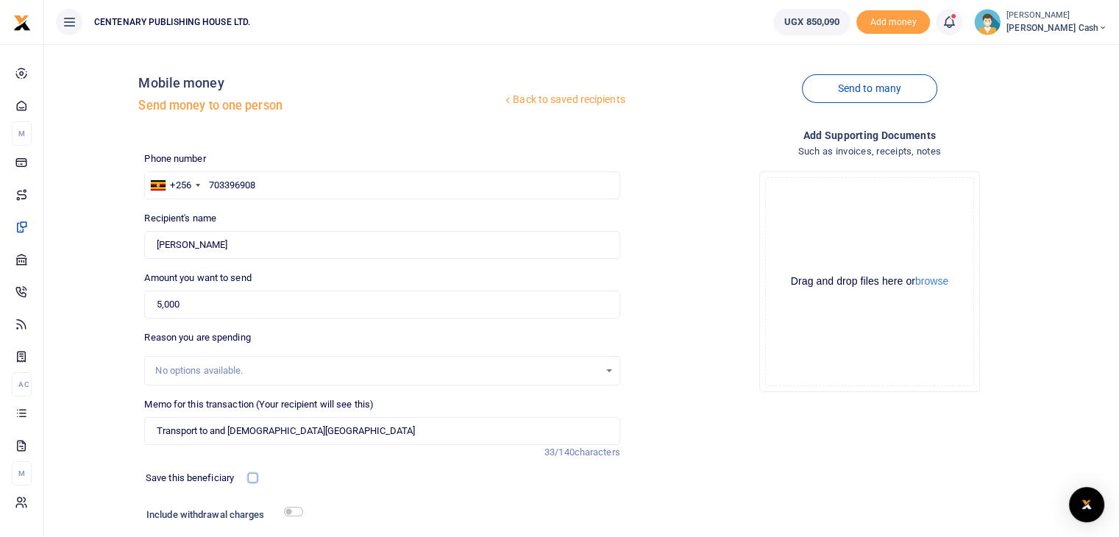
checkbox input "true"
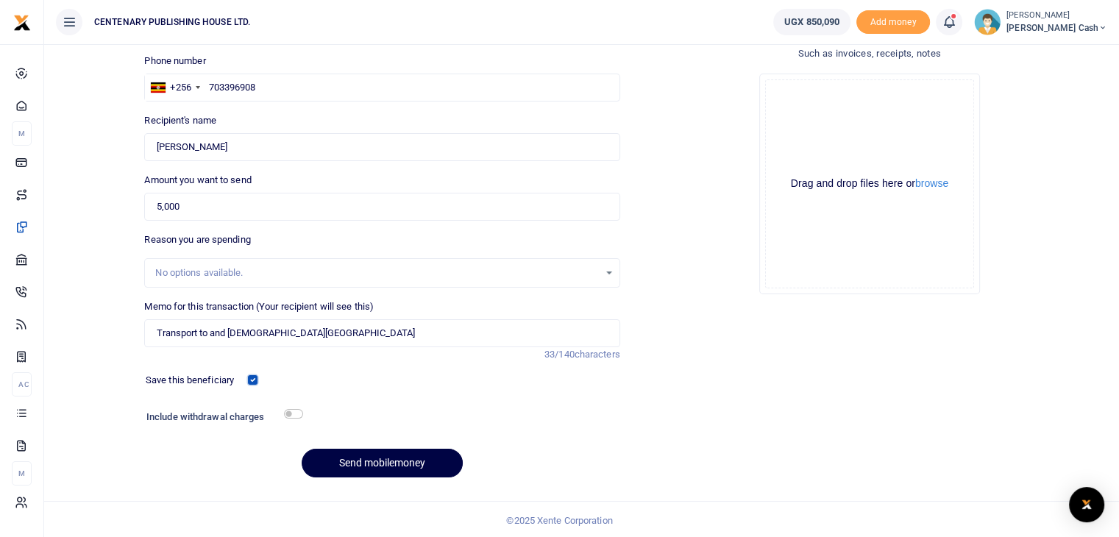
scroll to position [100, 0]
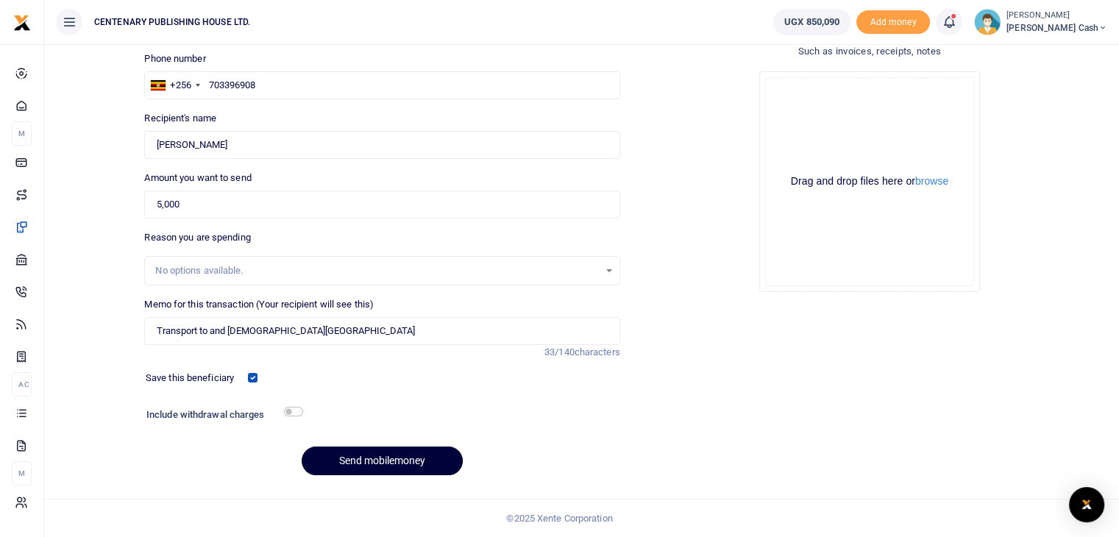
click at [397, 463] on button "Send mobilemoney" at bounding box center [382, 461] width 161 height 29
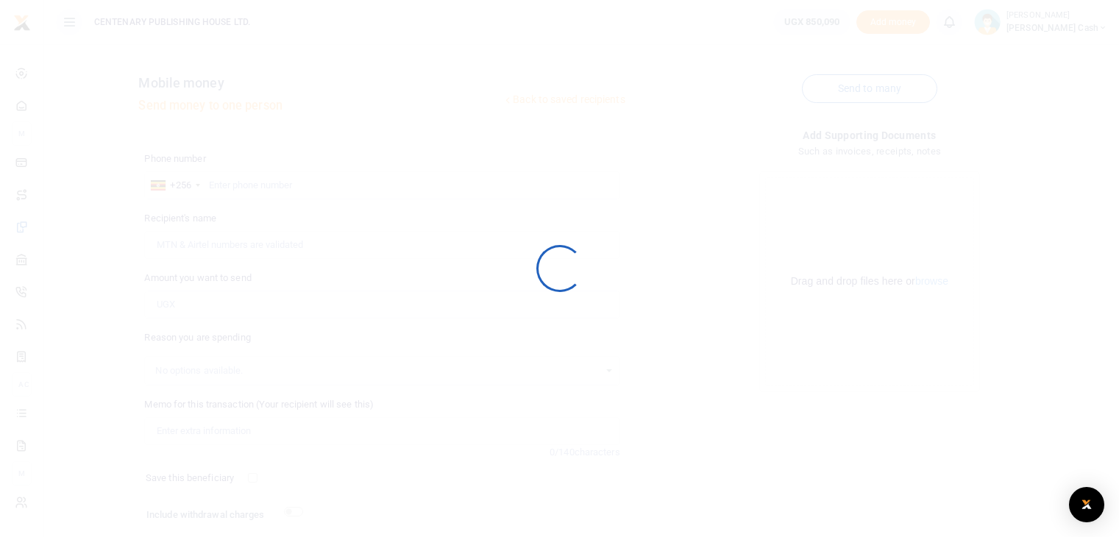
scroll to position [100, 0]
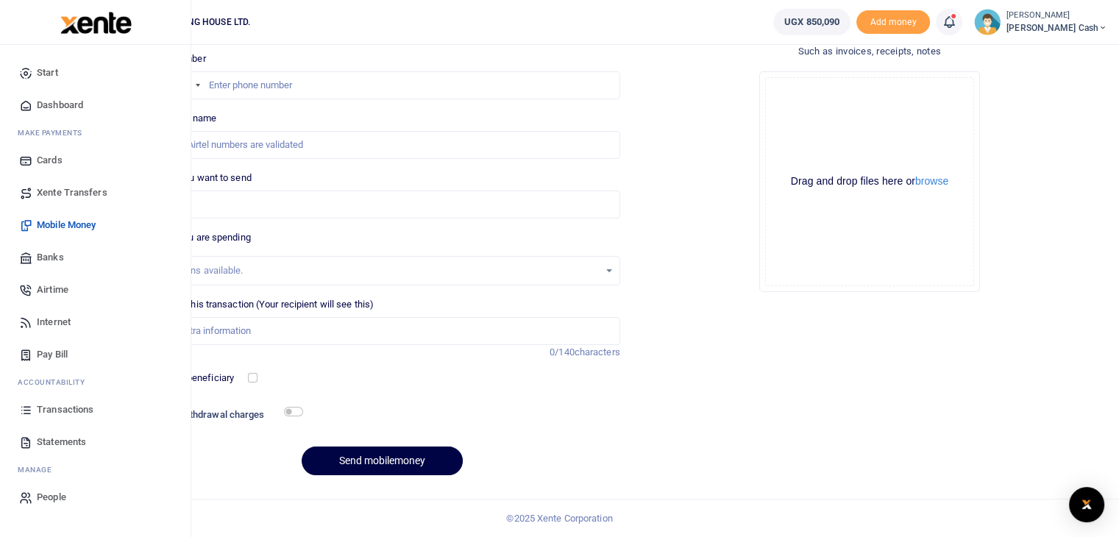
click at [47, 104] on span "Dashboard" at bounding box center [60, 105] width 46 height 15
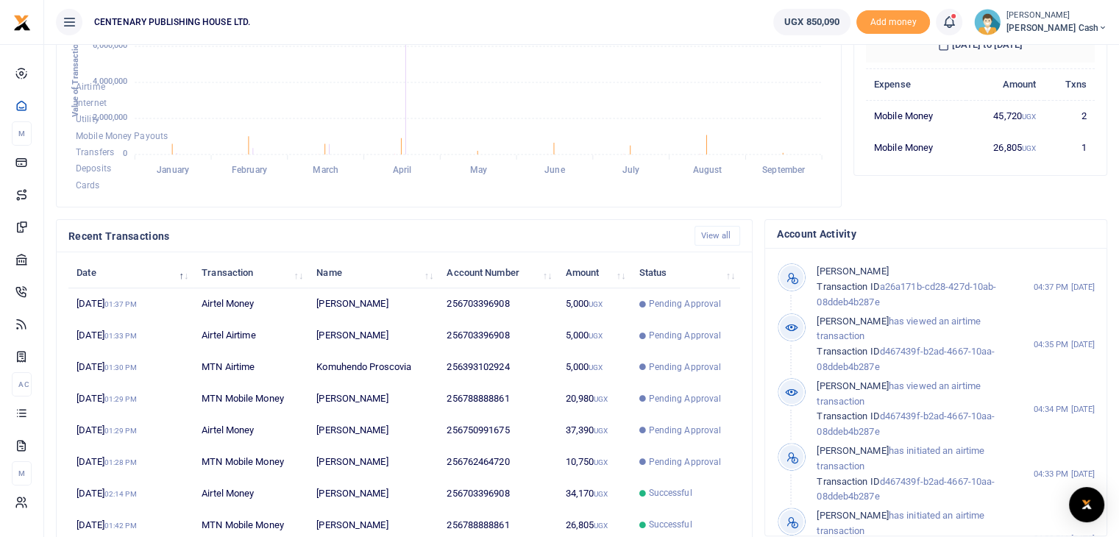
scroll to position [313, 0]
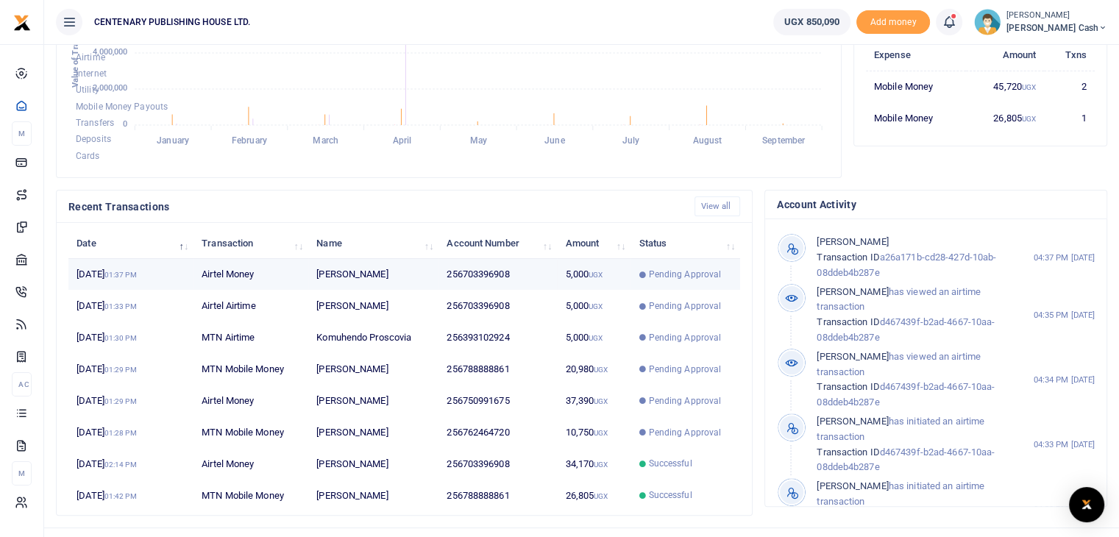
click at [493, 286] on td "256703396908" at bounding box center [498, 275] width 118 height 32
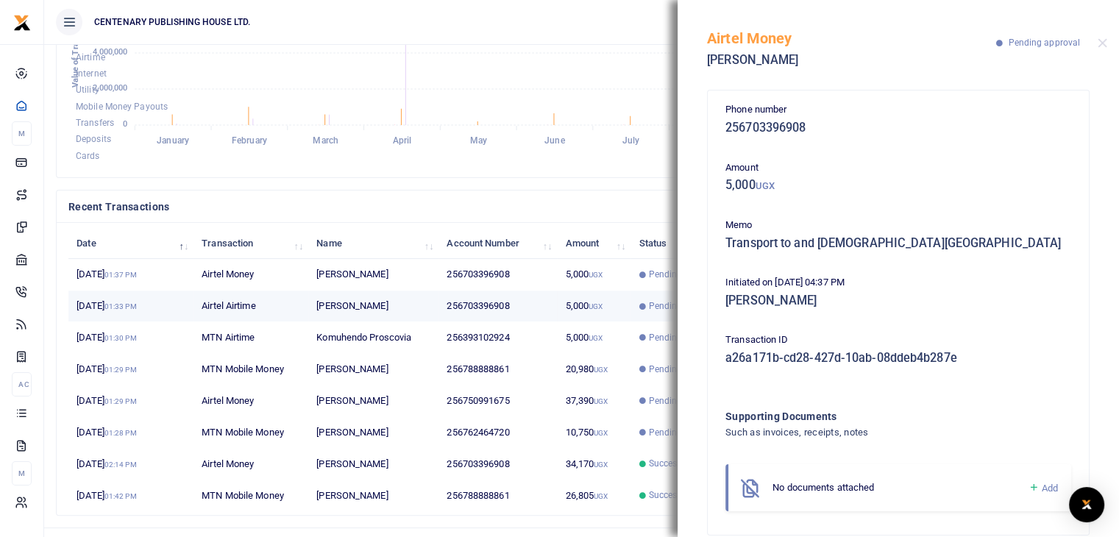
click at [358, 312] on td "Peninah Nankya" at bounding box center [373, 307] width 130 height 32
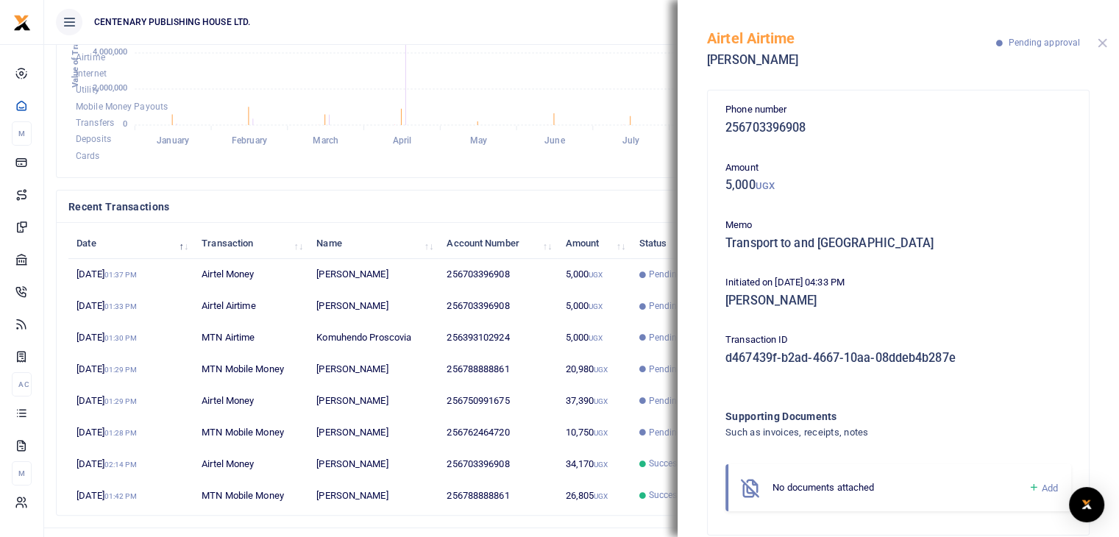
click at [1104, 45] on button "Close" at bounding box center [1103, 43] width 10 height 10
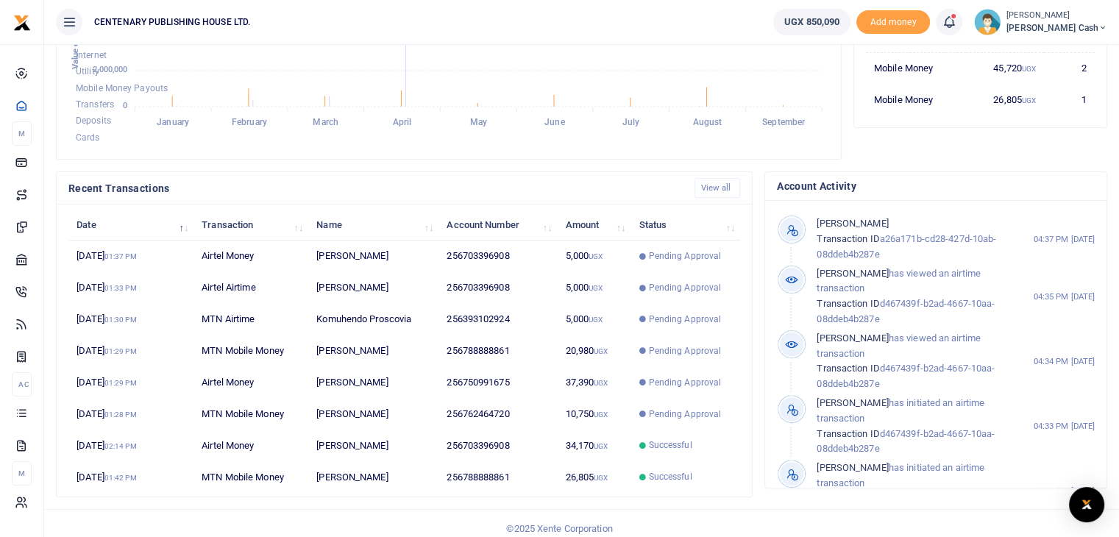
scroll to position [339, 0]
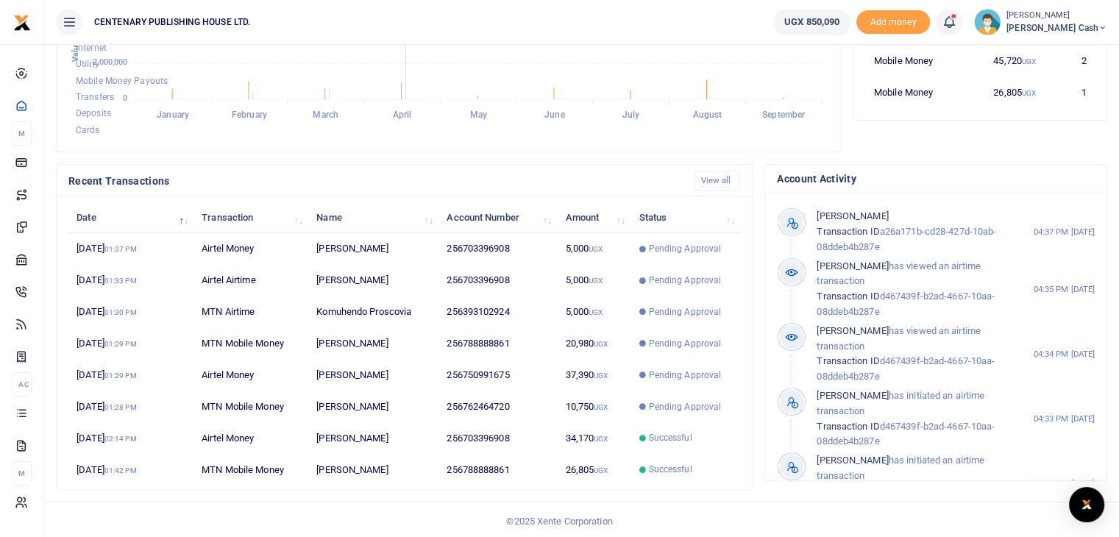
click at [1105, 18] on small "[PERSON_NAME]" at bounding box center [1057, 16] width 101 height 13
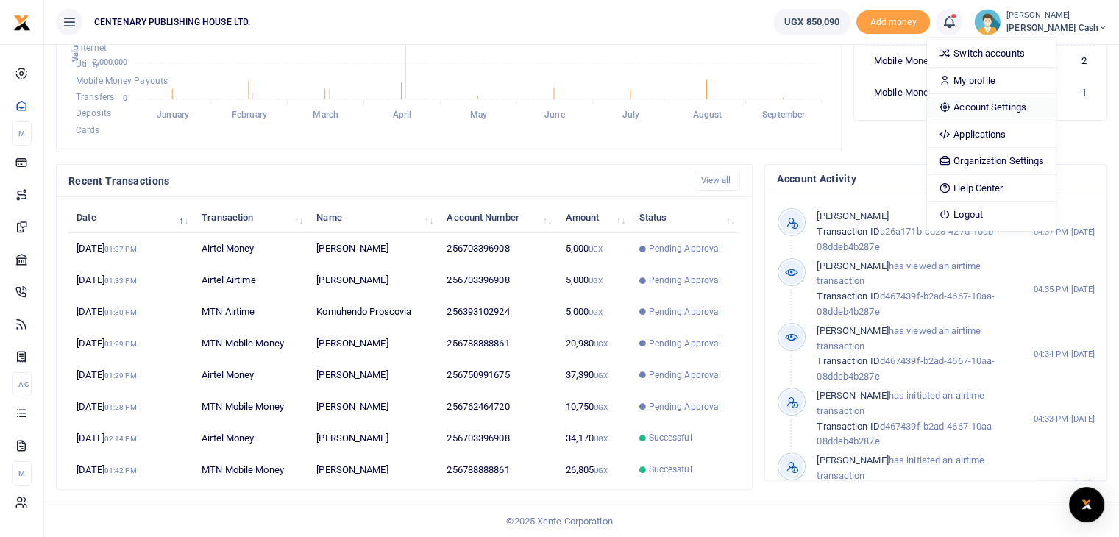
click at [1045, 107] on link "Account Settings" at bounding box center [991, 107] width 129 height 21
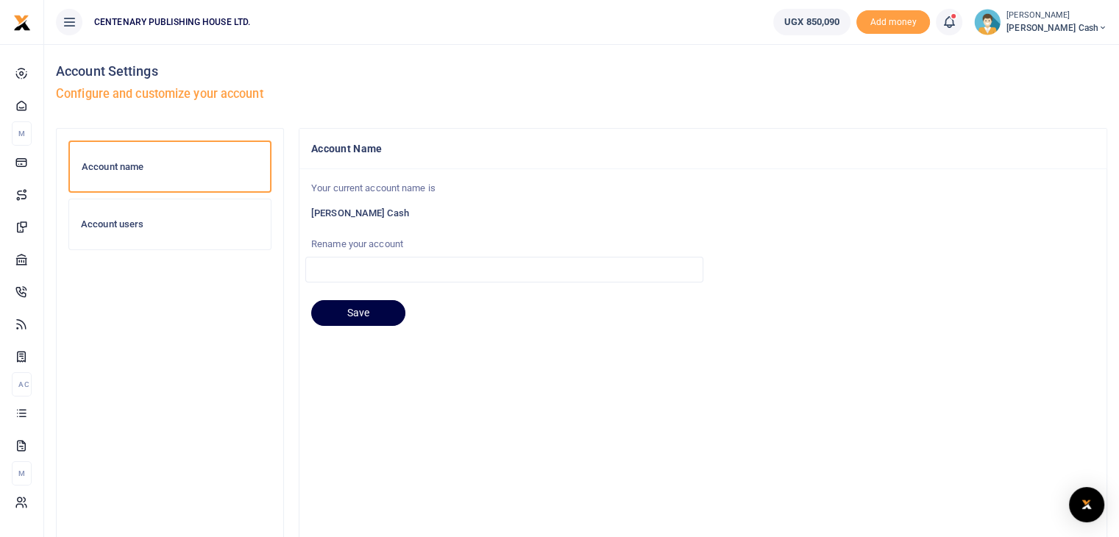
click at [138, 224] on h6 "Account users" at bounding box center [170, 225] width 178 height 12
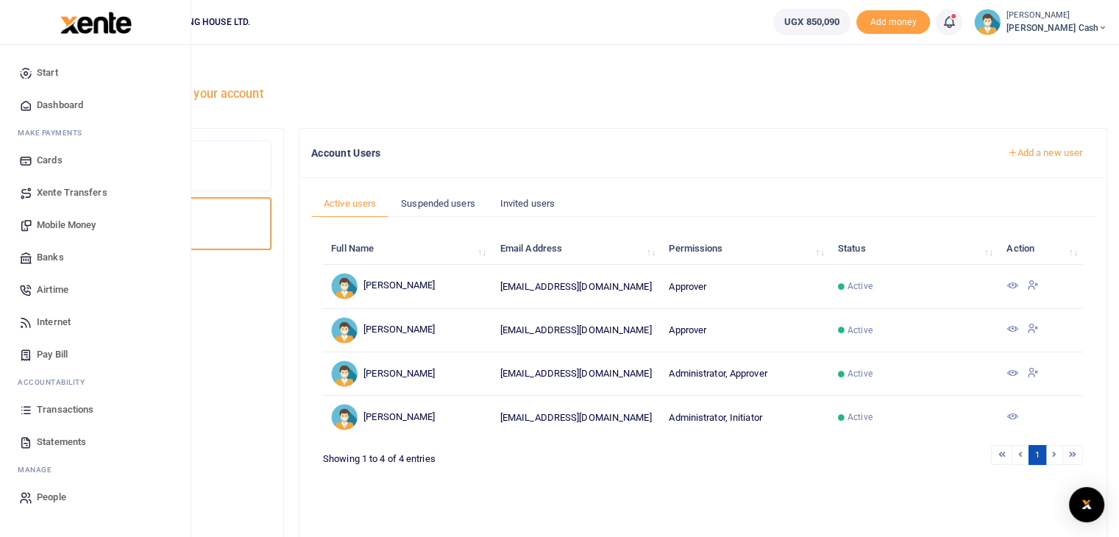
click at [62, 104] on span "Dashboard" at bounding box center [60, 105] width 46 height 15
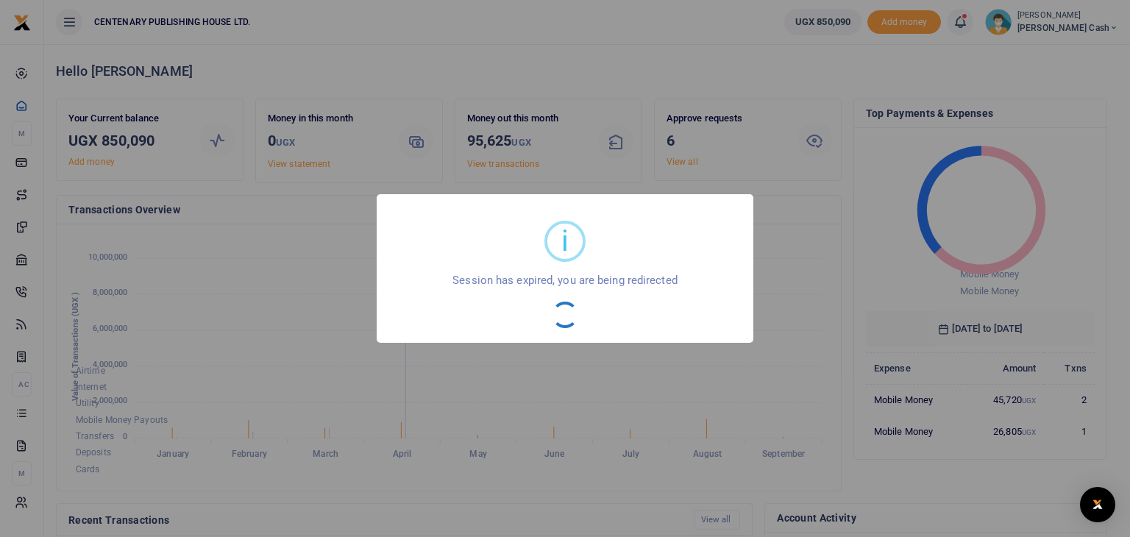
scroll to position [12, 12]
